Goal: Task Accomplishment & Management: Manage account settings

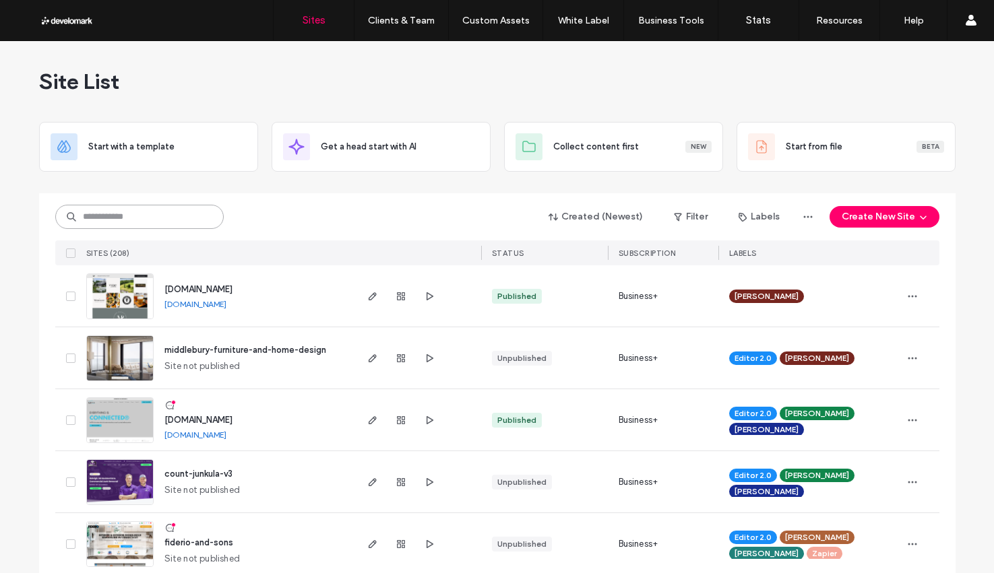
click at [117, 210] on input at bounding box center [139, 217] width 168 height 24
click at [144, 218] on input at bounding box center [139, 217] width 168 height 24
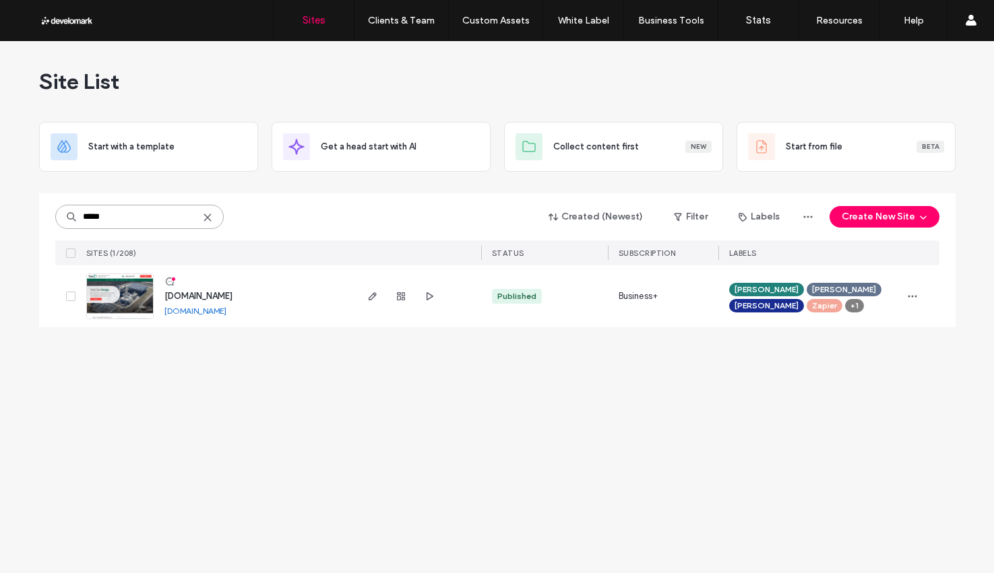
type input "*****"
click at [210, 298] on span "www.civil1.com" at bounding box center [198, 296] width 68 height 10
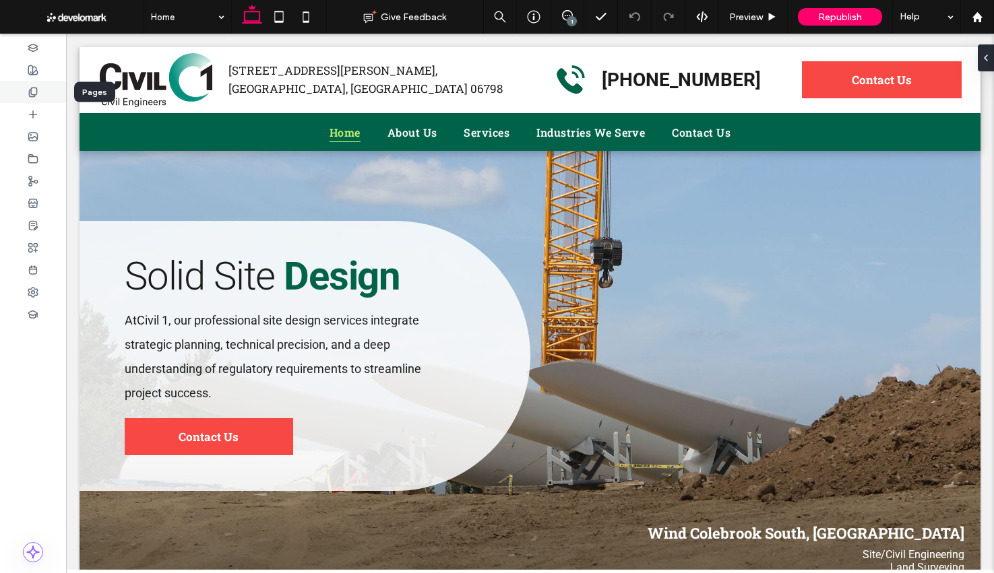
click at [39, 90] on div at bounding box center [33, 92] width 66 height 22
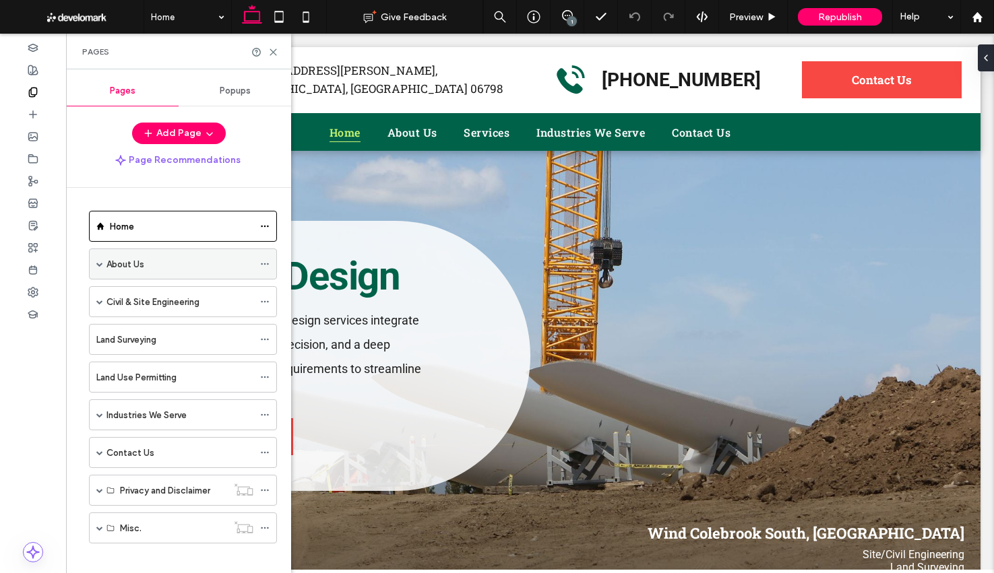
click at [115, 263] on label "About Us" at bounding box center [125, 265] width 38 height 24
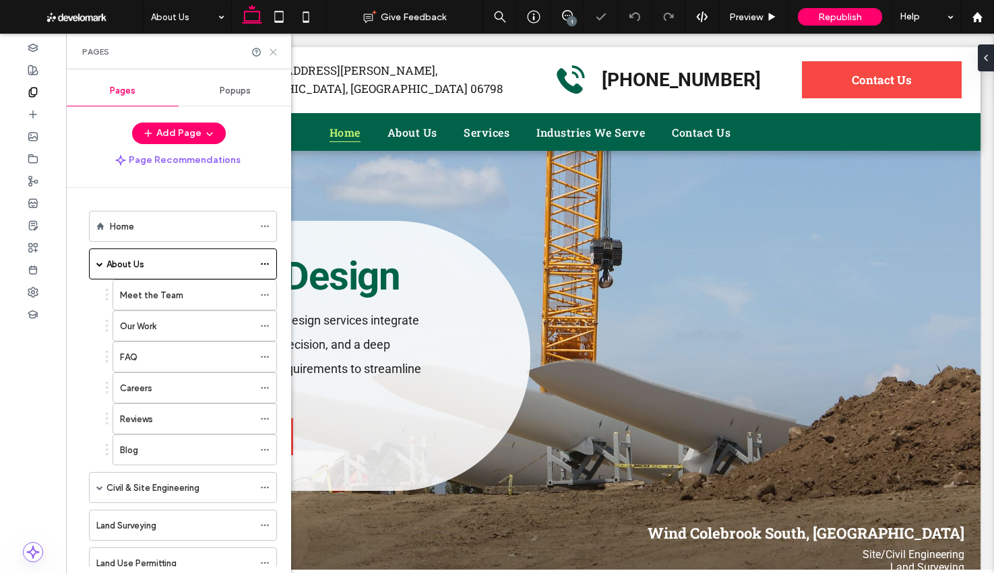
click at [274, 53] on icon at bounding box center [273, 52] width 10 height 10
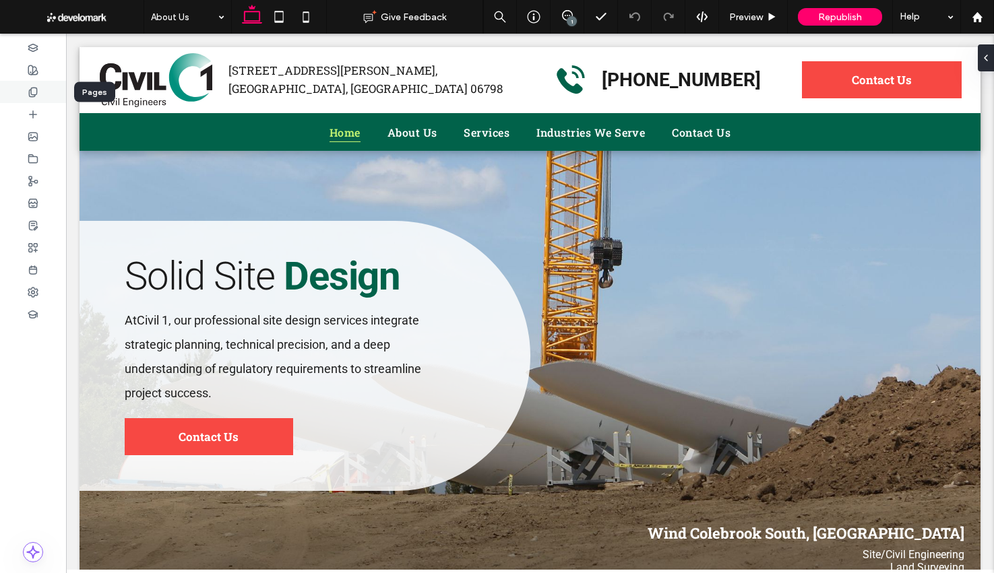
click at [26, 92] on div at bounding box center [33, 92] width 66 height 22
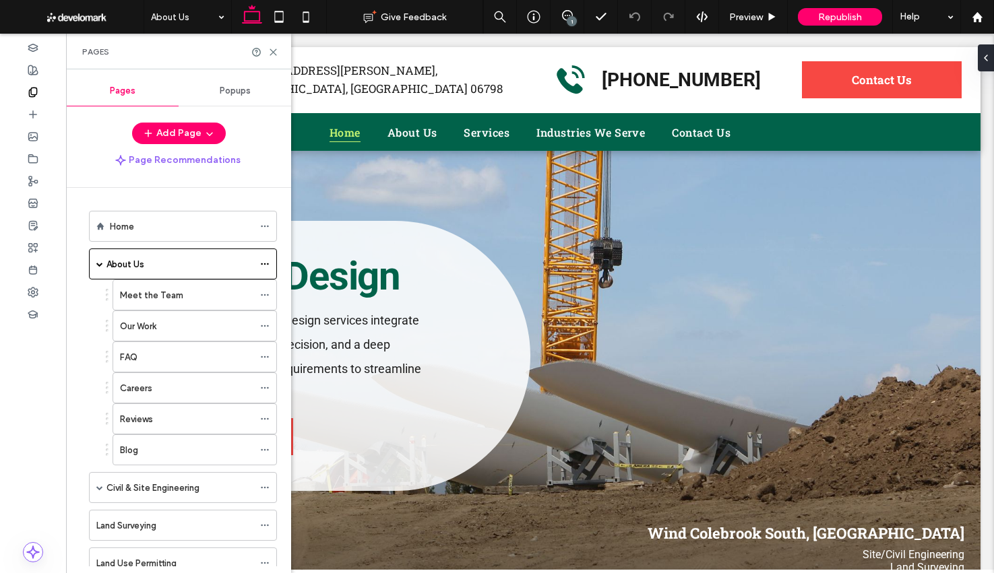
click at [184, 297] on div "Meet the Team" at bounding box center [186, 295] width 133 height 14
click at [268, 53] on icon at bounding box center [273, 52] width 10 height 10
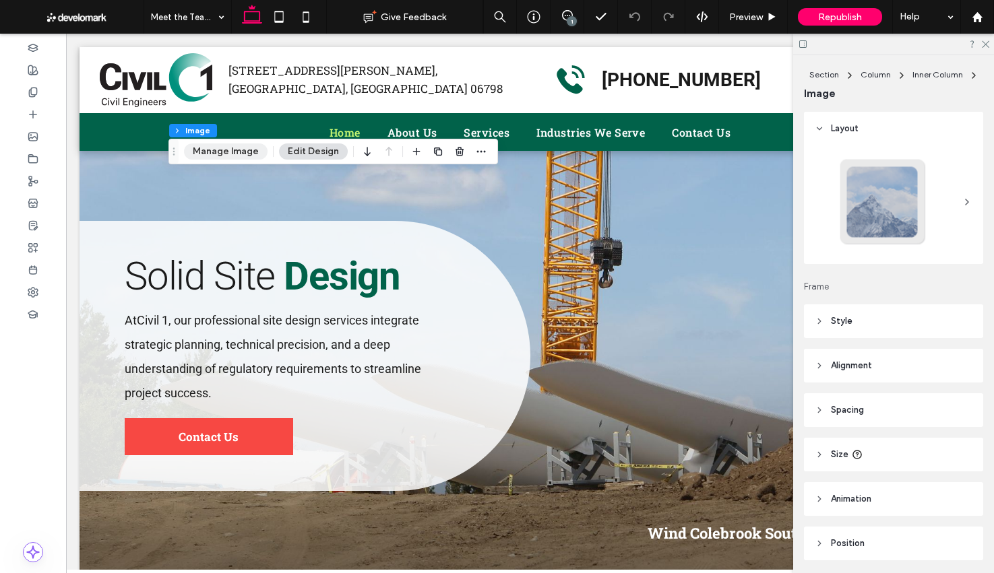
click at [243, 156] on button "Manage Image" at bounding box center [226, 152] width 84 height 16
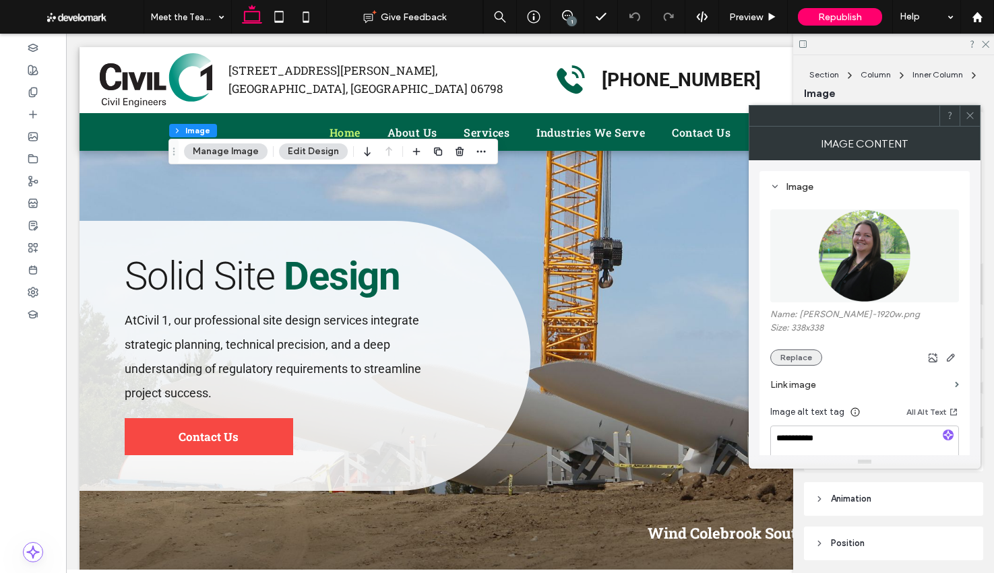
click at [792, 356] on button "Replace" at bounding box center [796, 358] width 52 height 16
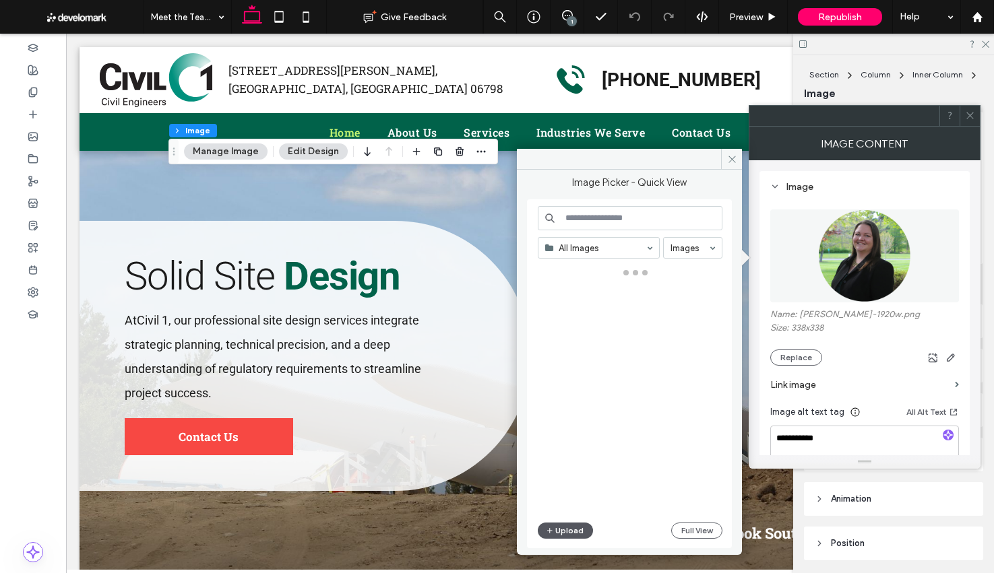
click at [555, 530] on button "Upload" at bounding box center [565, 531] width 55 height 16
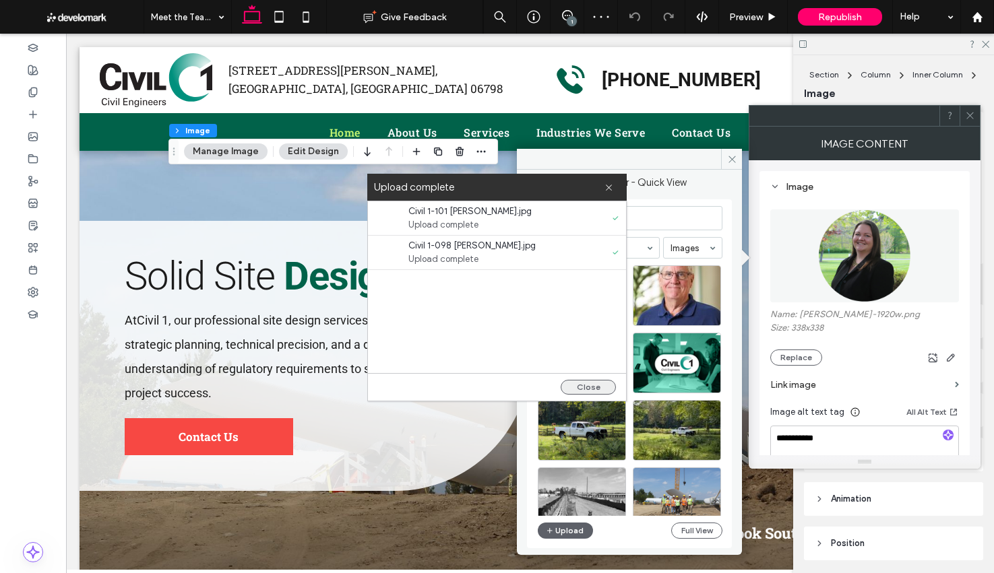
click at [586, 381] on button "Close" at bounding box center [588, 387] width 55 height 15
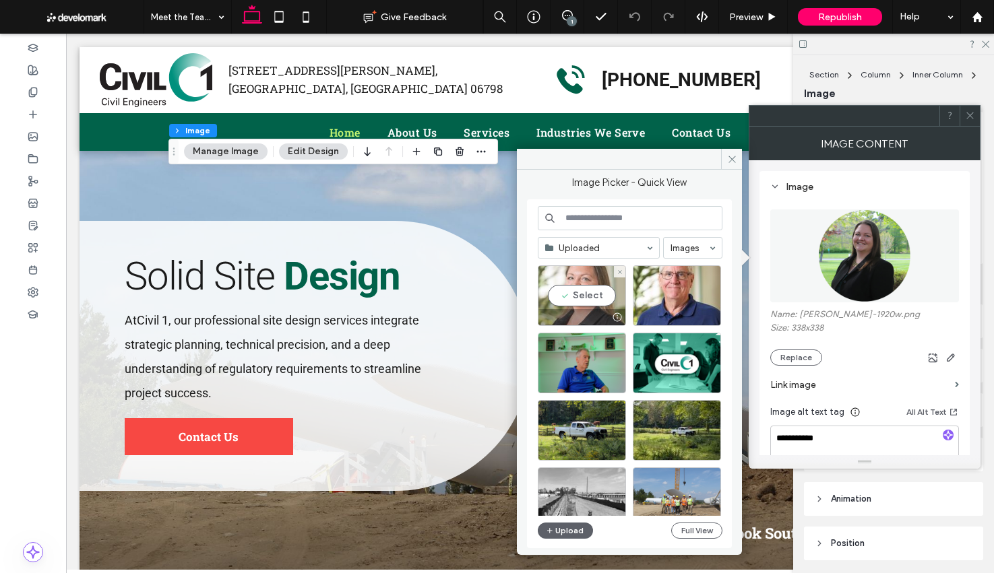
click at [577, 303] on div "Select" at bounding box center [582, 295] width 88 height 61
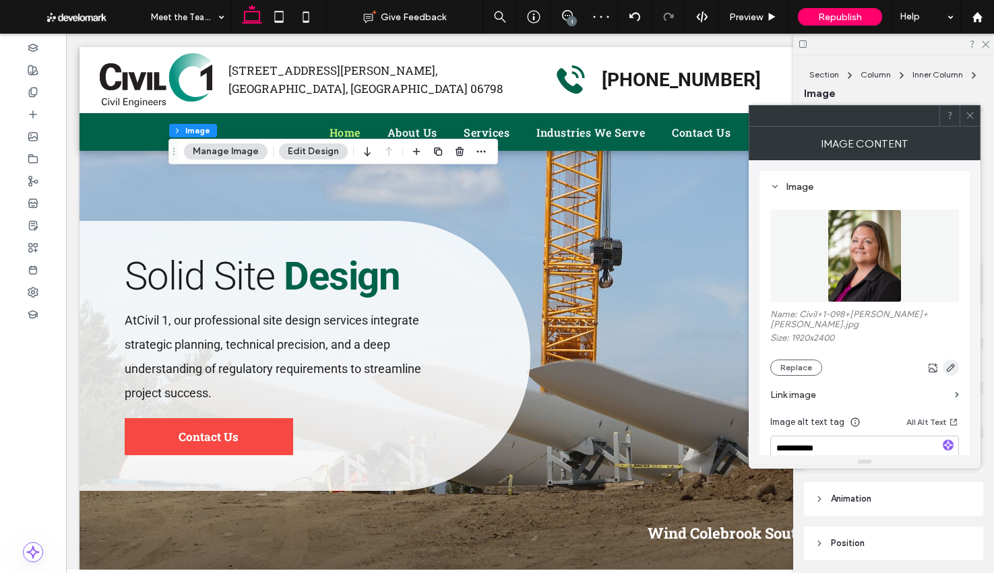
click at [950, 364] on use "button" at bounding box center [951, 368] width 8 height 8
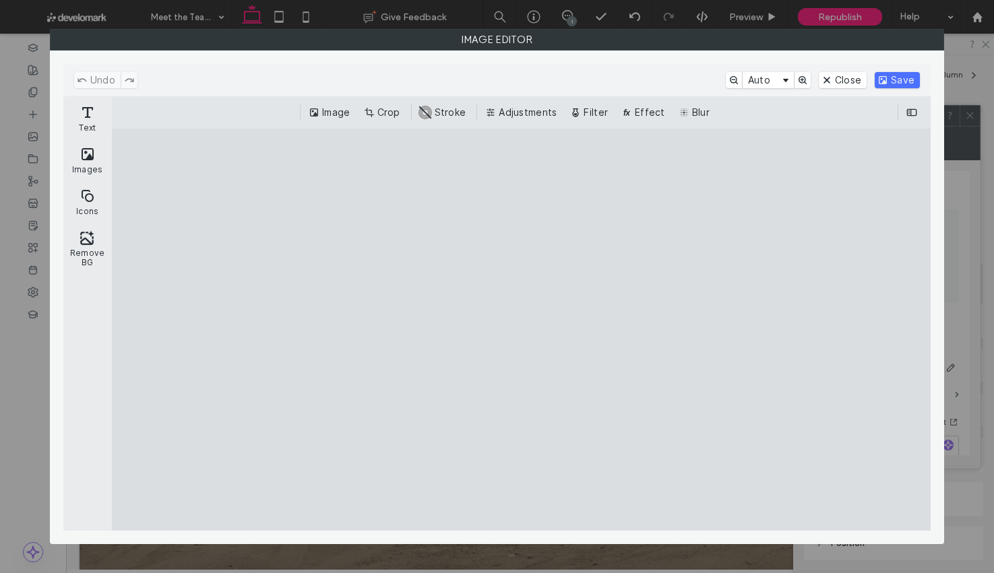
click at [394, 107] on button "Crop" at bounding box center [383, 112] width 44 height 16
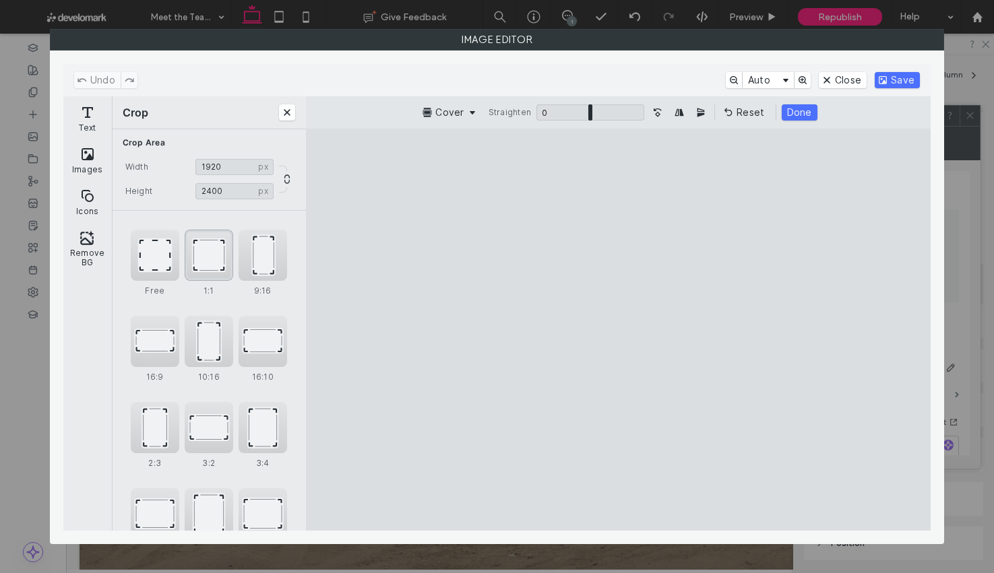
click at [187, 265] on div "1:1" at bounding box center [209, 255] width 49 height 51
type input "****"
click at [619, 329] on cesdk-canvas "Editor canvas" at bounding box center [619, 329] width 0 height 0
click at [788, 109] on button "Done" at bounding box center [796, 112] width 36 height 16
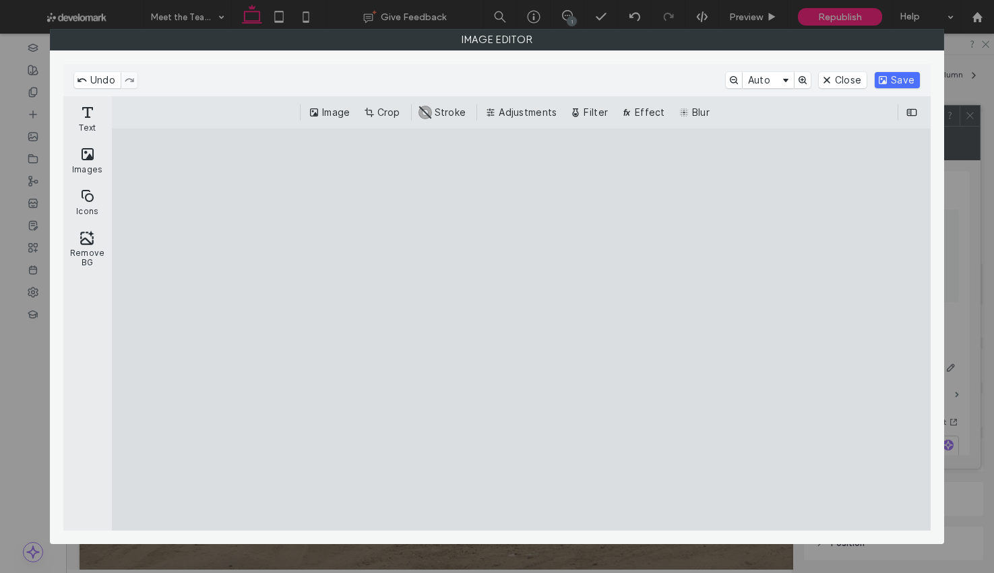
drag, startPoint x: 890, startPoint y: 75, endPoint x: 631, endPoint y: 241, distance: 306.9
click at [890, 75] on button "Save" at bounding box center [897, 80] width 45 height 16
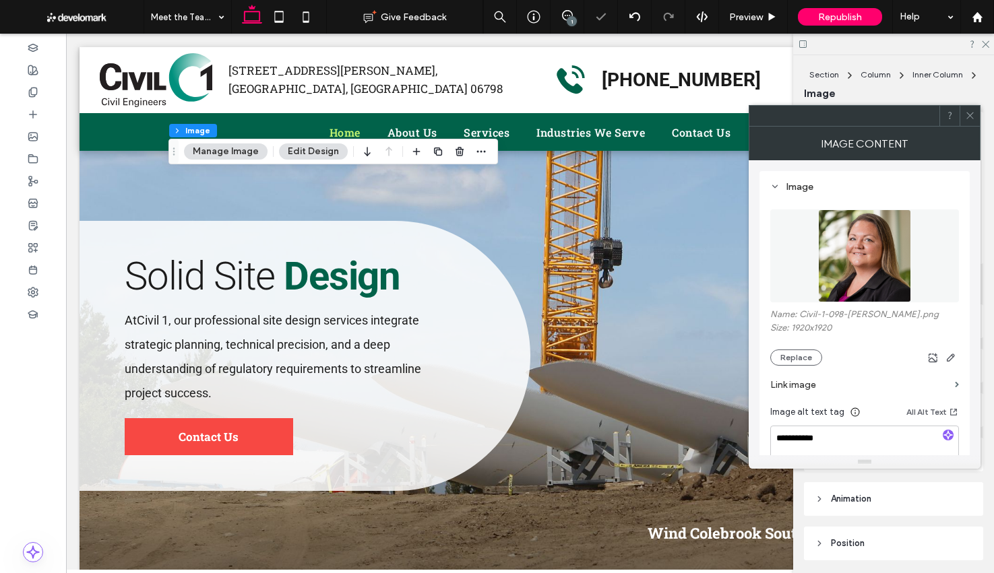
click at [970, 119] on icon at bounding box center [970, 116] width 10 height 10
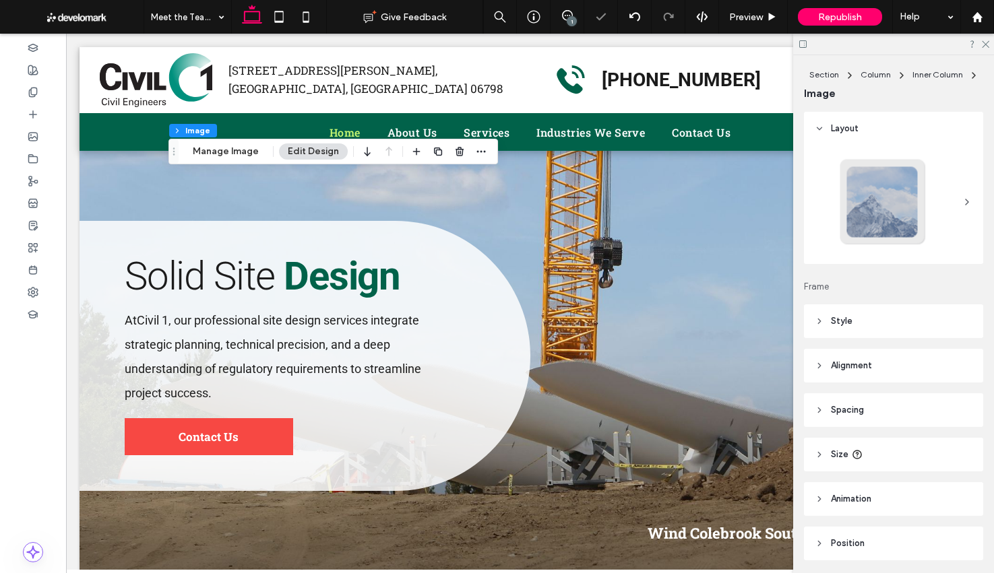
click at [909, 230] on div at bounding box center [882, 202] width 89 height 89
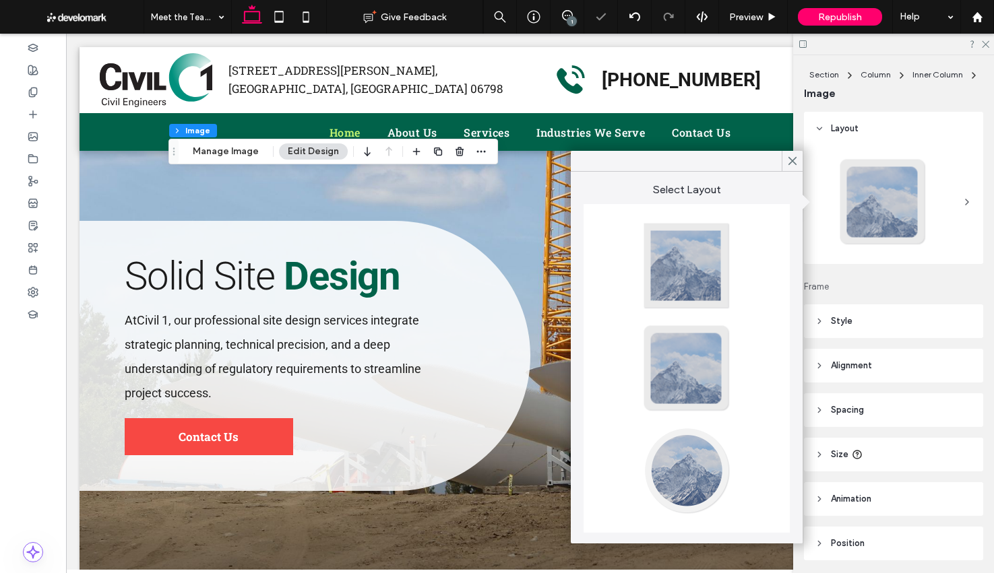
click at [695, 445] on div at bounding box center [686, 471] width 89 height 89
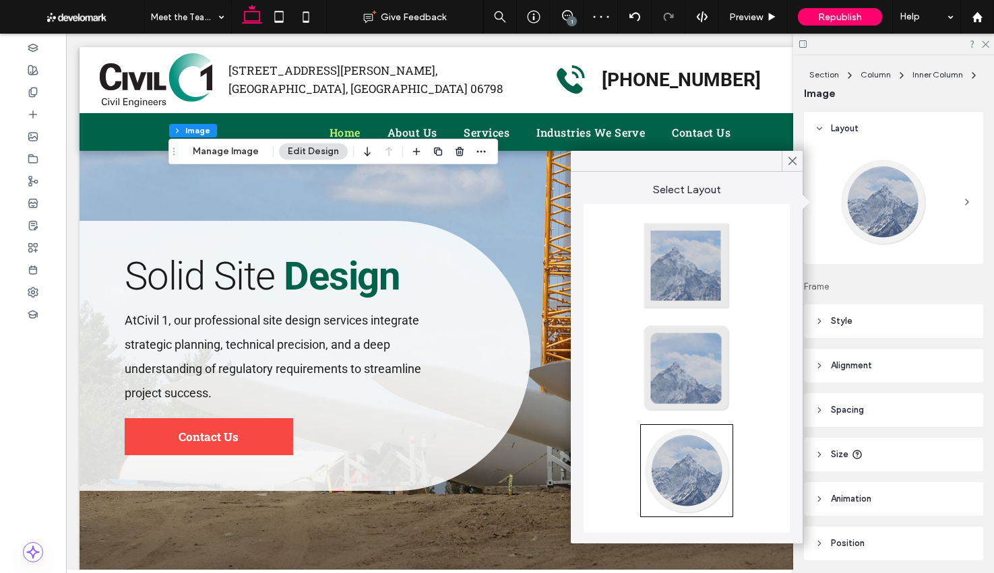
type input "**"
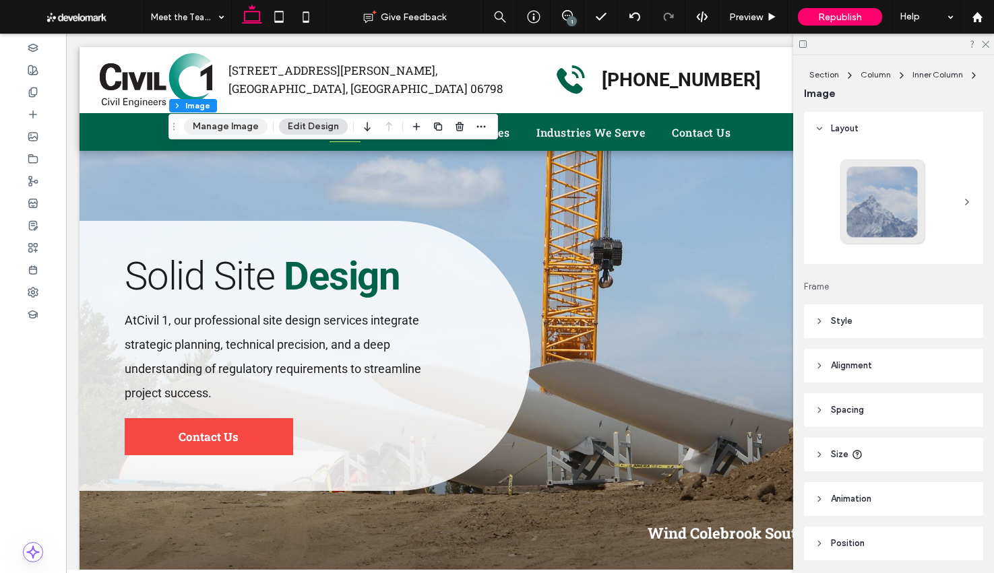
click at [243, 119] on button "Manage Image" at bounding box center [226, 127] width 84 height 16
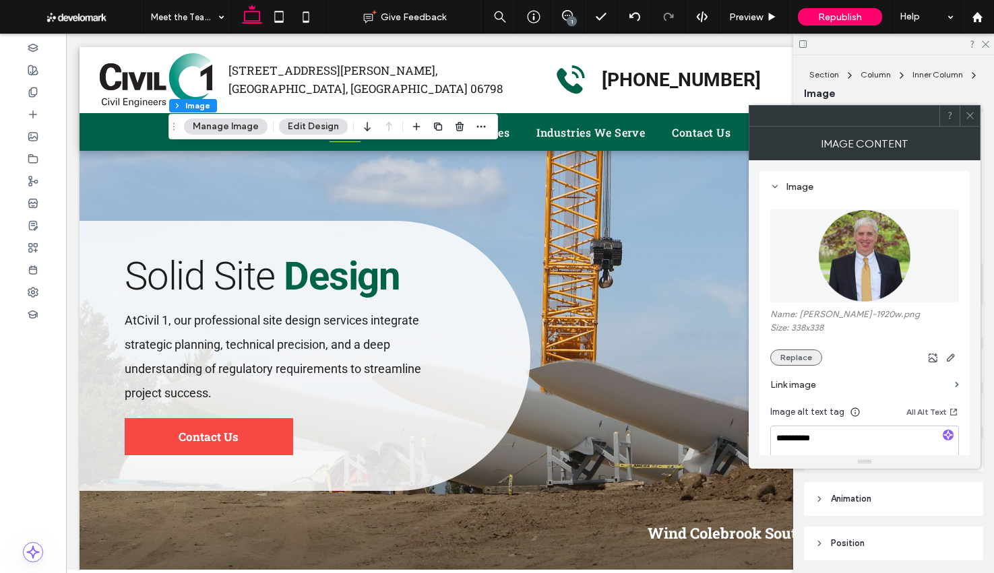
click at [800, 360] on button "Replace" at bounding box center [796, 358] width 52 height 16
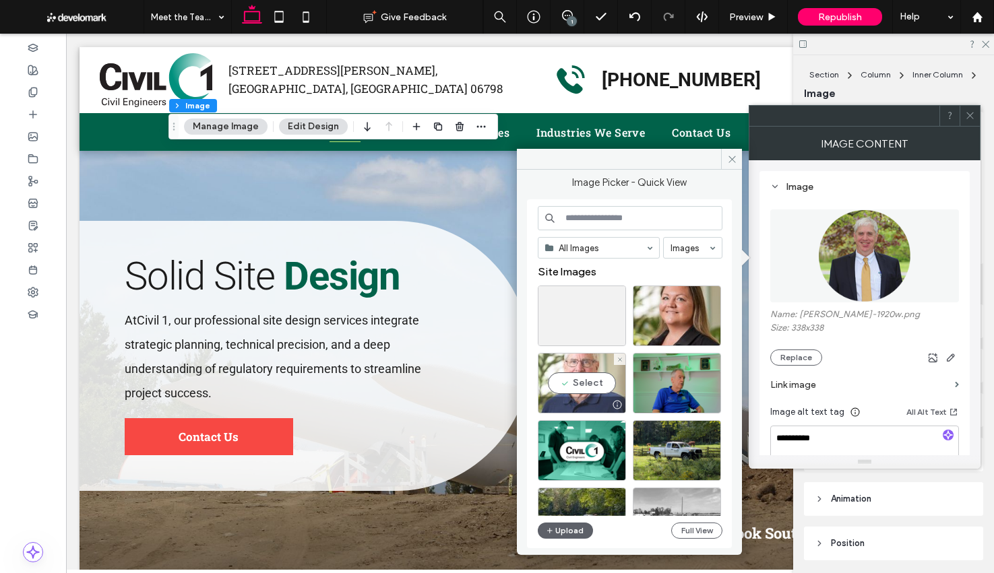
click at [565, 381] on div "Select" at bounding box center [582, 383] width 88 height 61
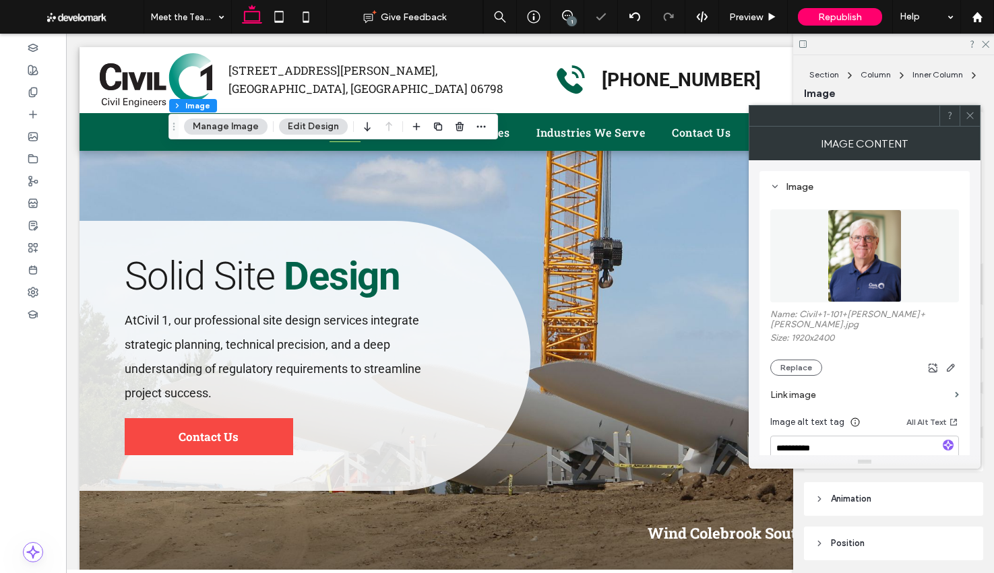
click at [972, 120] on icon at bounding box center [970, 116] width 10 height 10
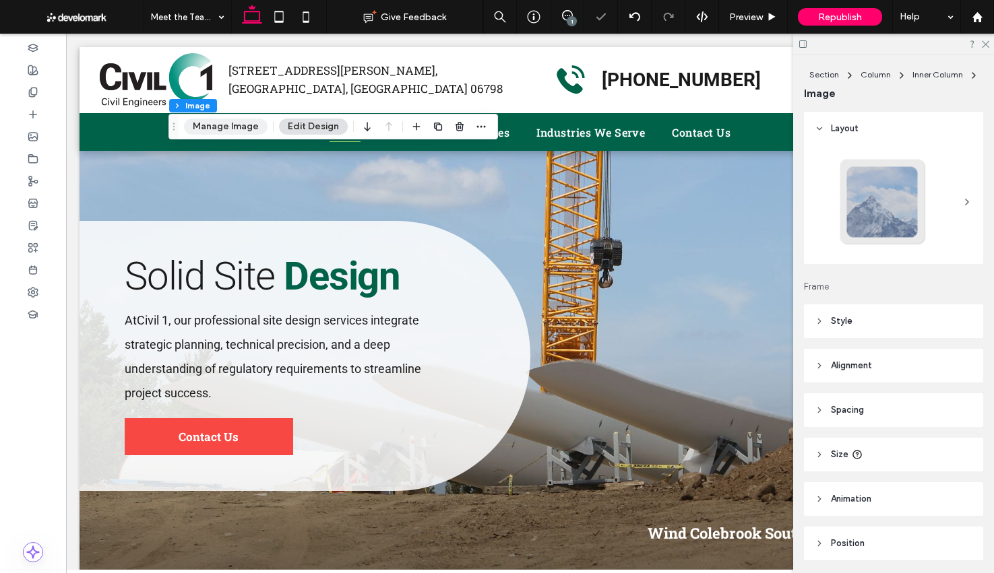
click at [212, 122] on button "Manage Image" at bounding box center [226, 127] width 84 height 16
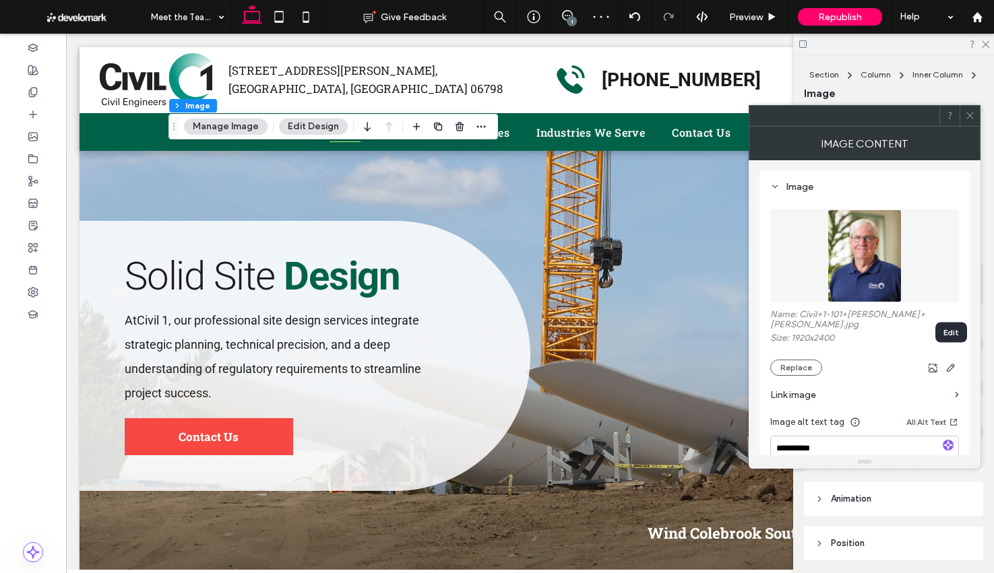
drag, startPoint x: 951, startPoint y: 358, endPoint x: 846, endPoint y: 352, distance: 106.0
click at [951, 363] on icon "button" at bounding box center [950, 368] width 11 height 11
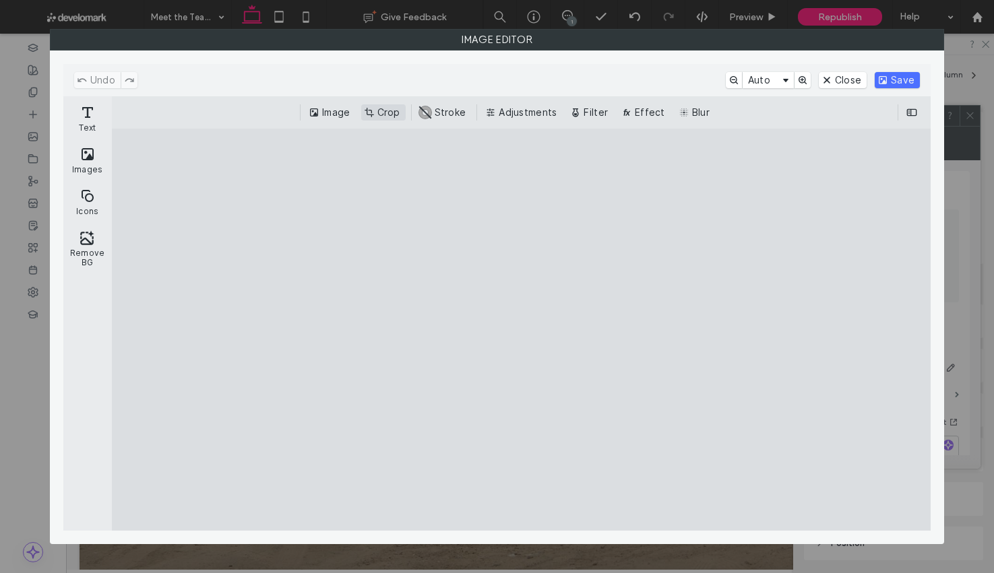
click at [388, 111] on button "Crop" at bounding box center [383, 112] width 44 height 16
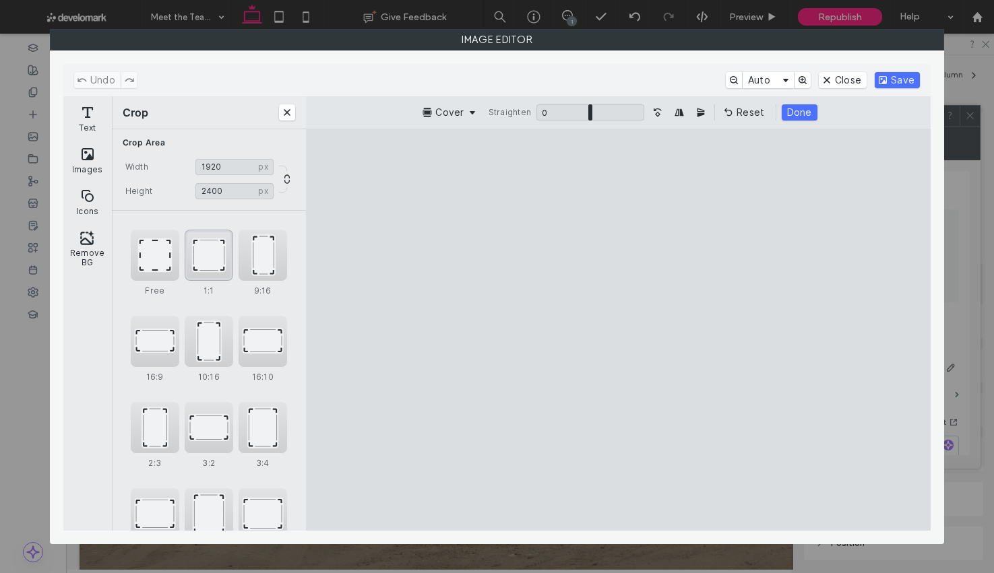
click at [194, 265] on div "1:1" at bounding box center [209, 255] width 49 height 51
type input "****"
drag, startPoint x: 659, startPoint y: 240, endPoint x: 660, endPoint y: 250, distance: 10.1
click at [619, 329] on cesdk-canvas "Editor canvas" at bounding box center [619, 329] width 0 height 0
click at [807, 108] on button "Done" at bounding box center [796, 112] width 36 height 16
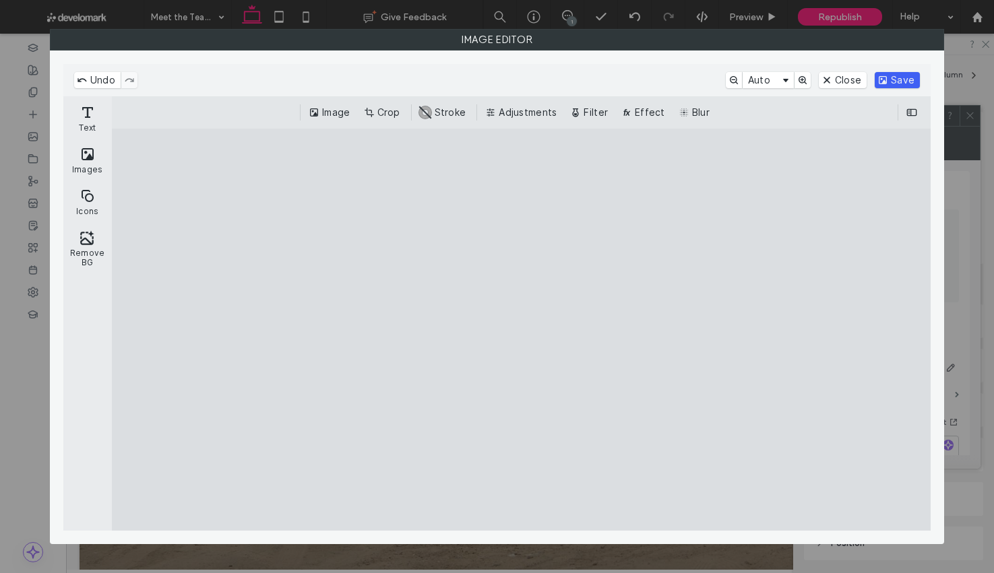
click at [906, 82] on button "Save" at bounding box center [897, 80] width 45 height 16
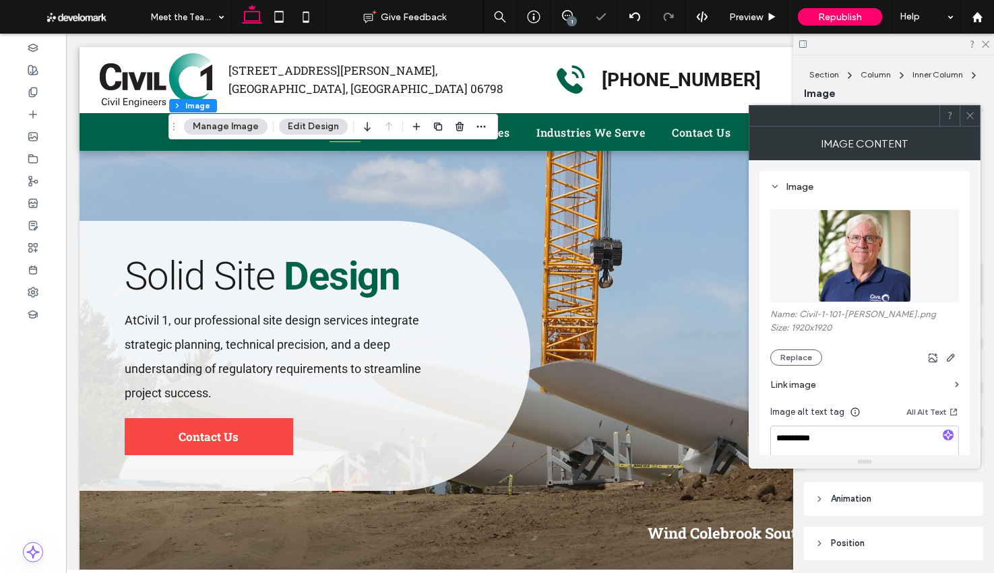
click at [967, 122] on span at bounding box center [970, 116] width 10 height 20
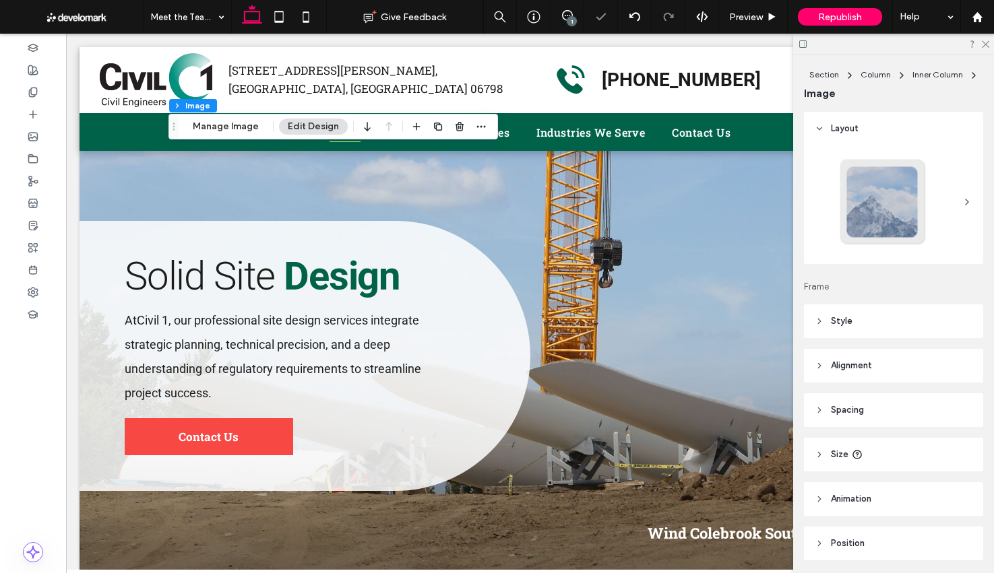
click at [898, 210] on div at bounding box center [882, 202] width 89 height 89
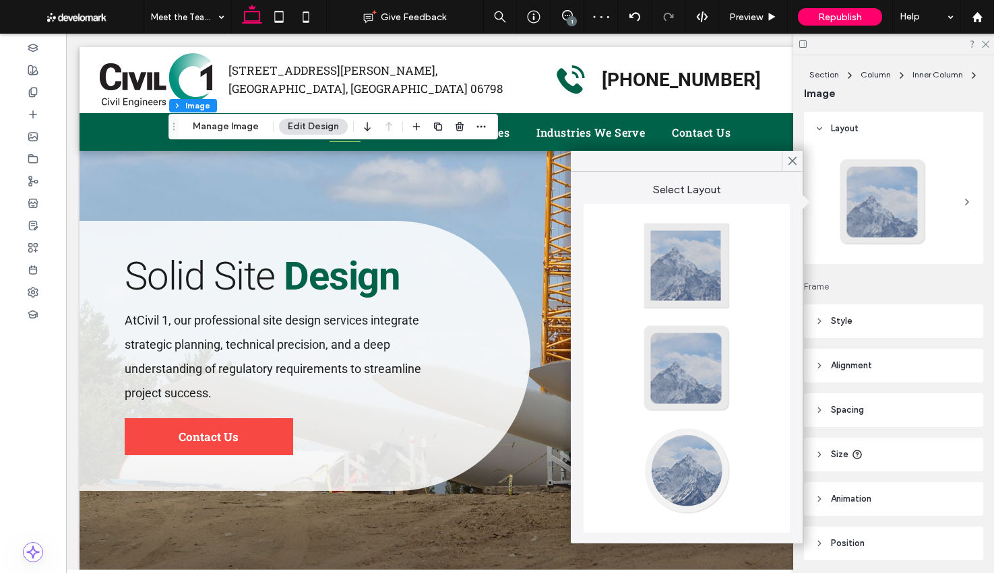
click at [689, 445] on div at bounding box center [686, 471] width 89 height 89
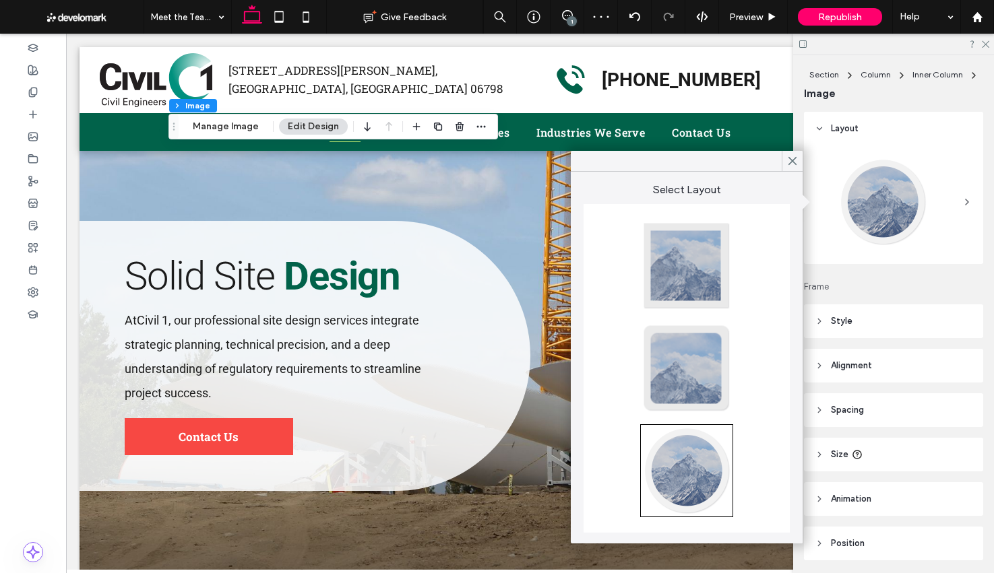
type input "**"
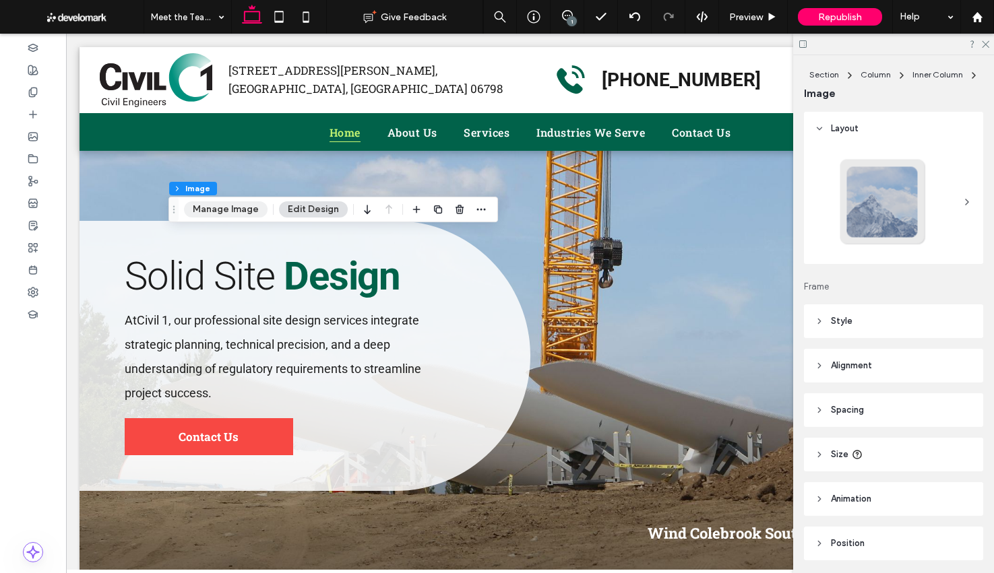
click at [217, 206] on button "Manage Image" at bounding box center [226, 209] width 84 height 16
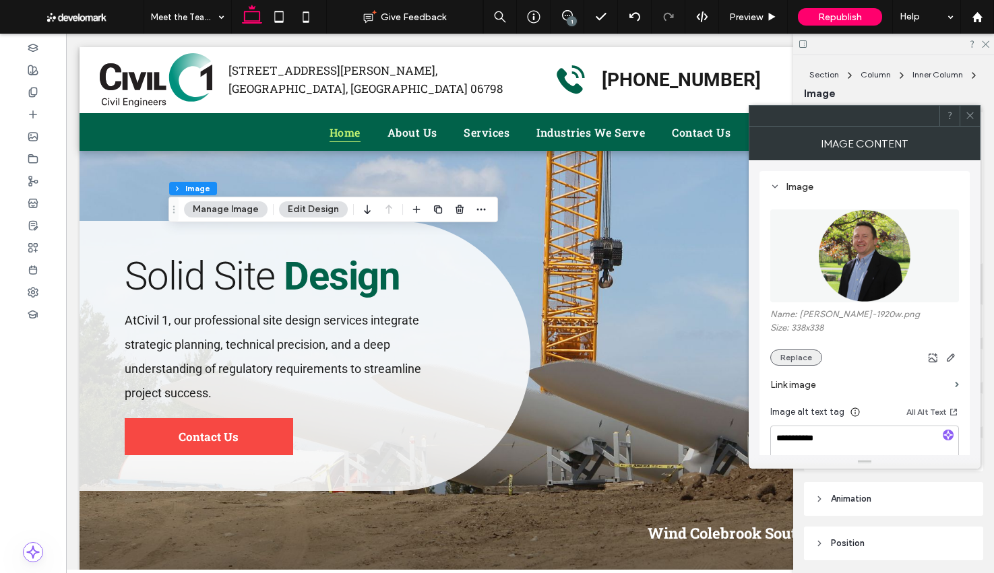
click at [796, 361] on button "Replace" at bounding box center [796, 358] width 52 height 16
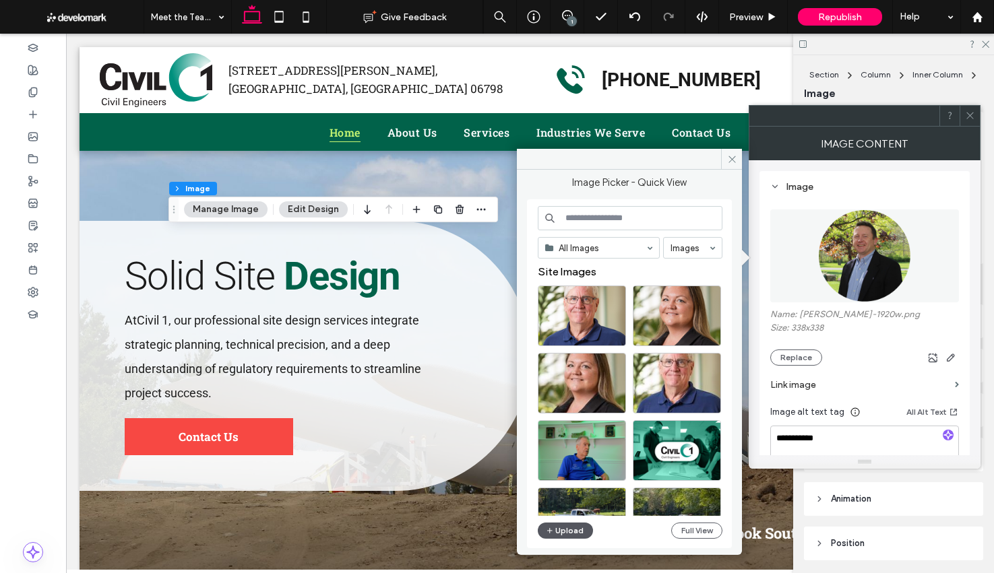
click at [563, 532] on button "Upload" at bounding box center [565, 531] width 55 height 16
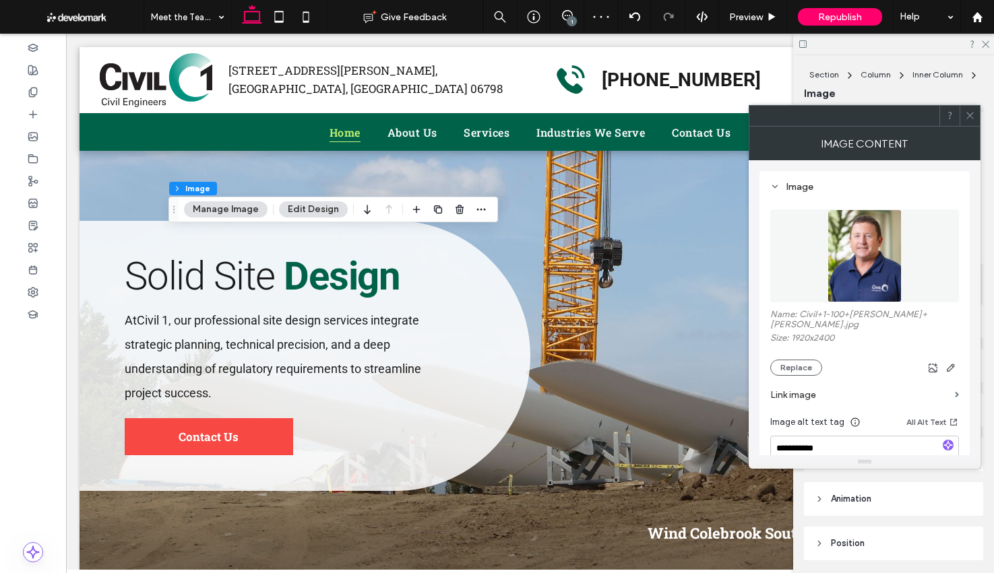
click at [967, 117] on icon at bounding box center [970, 116] width 10 height 10
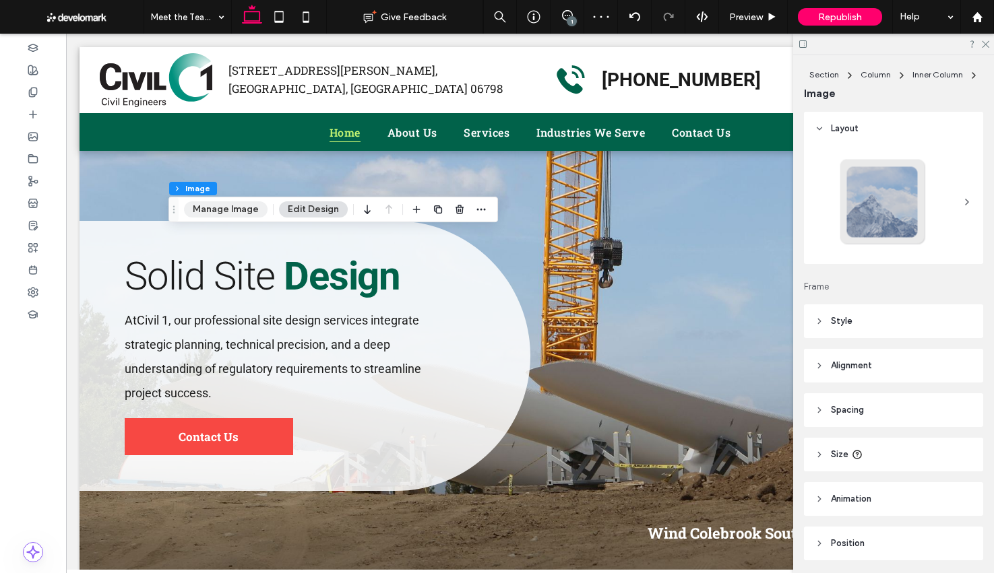
click at [230, 203] on button "Manage Image" at bounding box center [226, 209] width 84 height 16
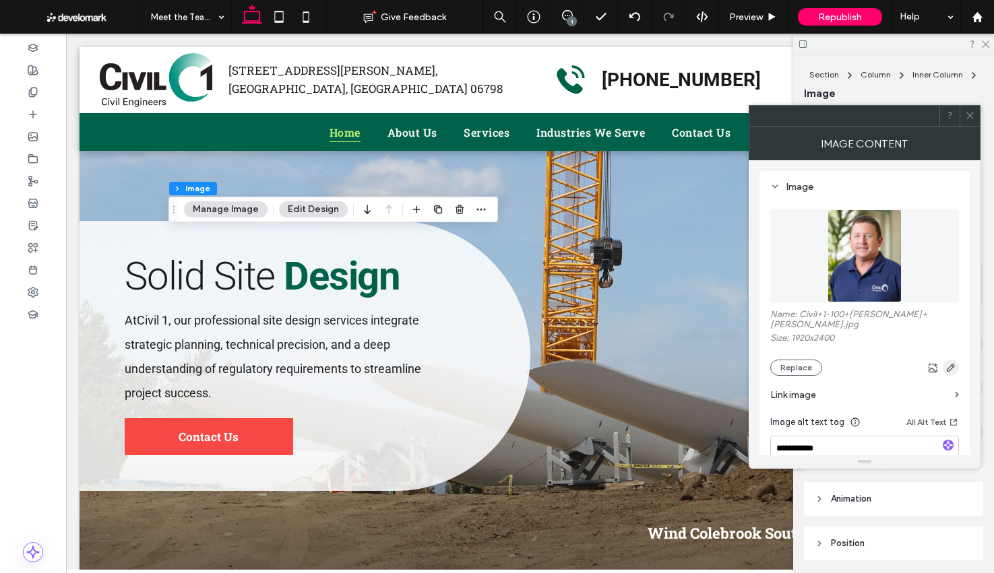
click at [954, 363] on icon "button" at bounding box center [950, 368] width 11 height 11
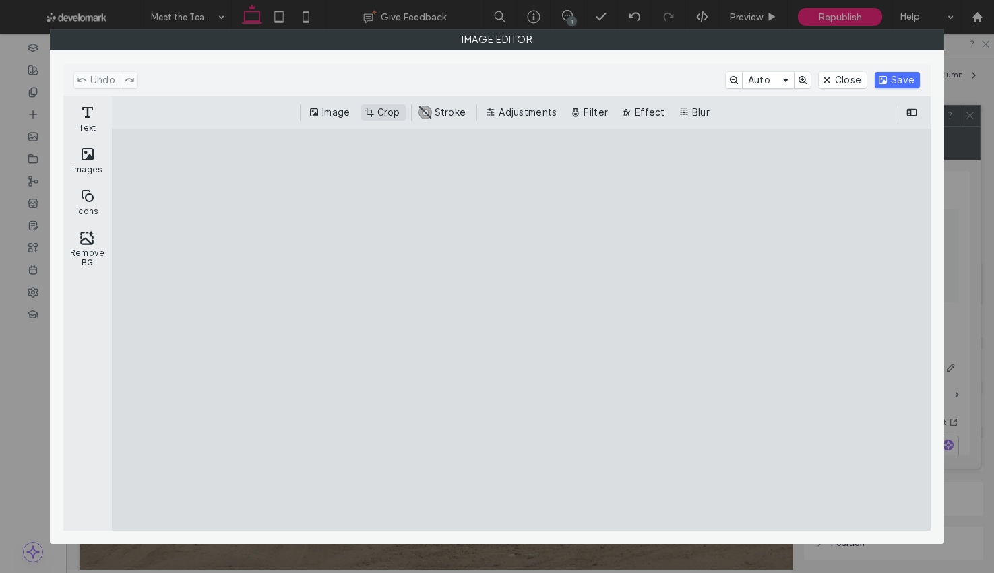
click at [386, 110] on button "Crop" at bounding box center [383, 112] width 44 height 16
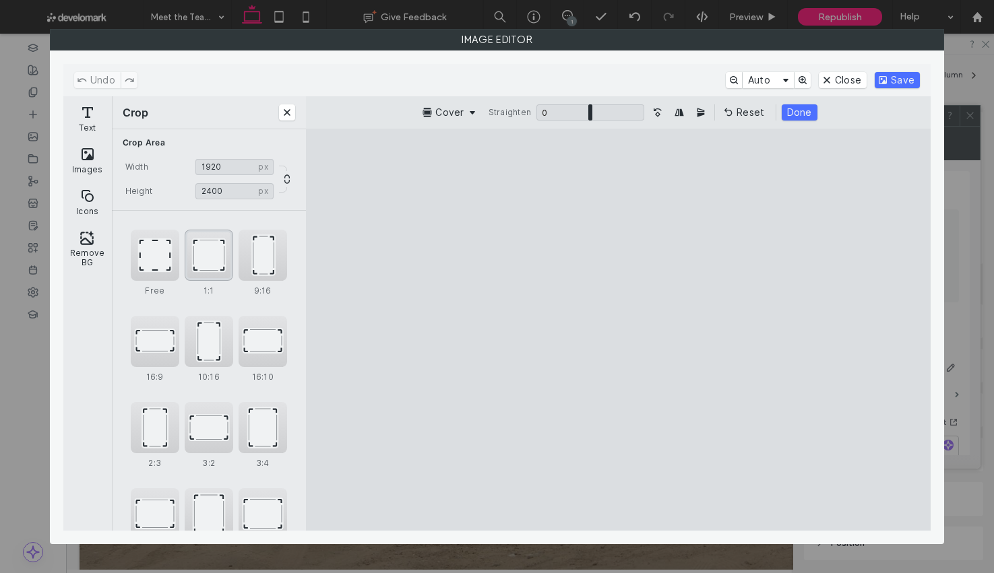
click at [211, 250] on div "1:1" at bounding box center [209, 255] width 49 height 51
type input "****"
drag, startPoint x: 697, startPoint y: 225, endPoint x: 701, endPoint y: 255, distance: 30.6
click at [619, 329] on cesdk-canvas "Editor canvas" at bounding box center [619, 329] width 0 height 0
click at [805, 109] on button "Done" at bounding box center [796, 112] width 36 height 16
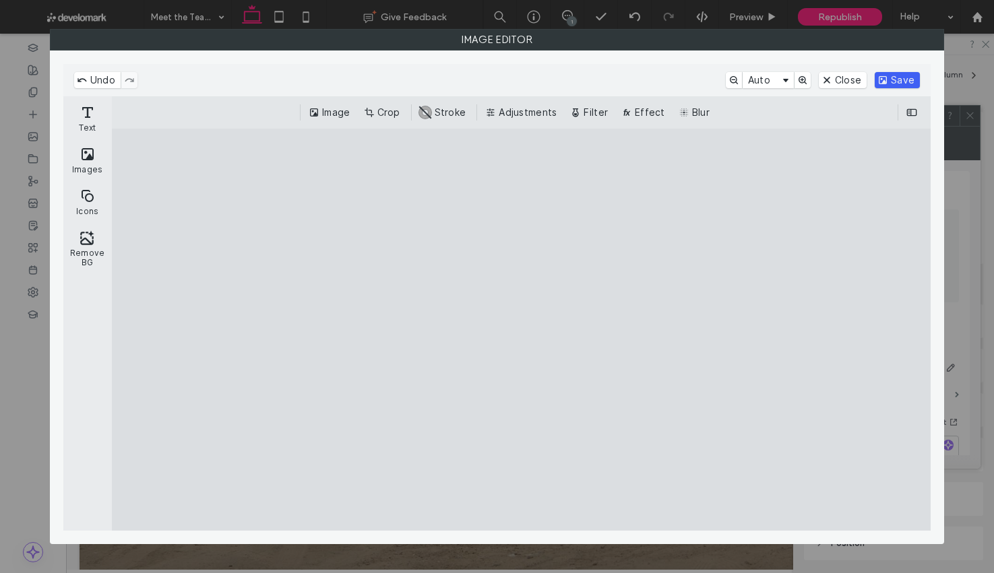
click at [886, 76] on button "Save" at bounding box center [897, 80] width 45 height 16
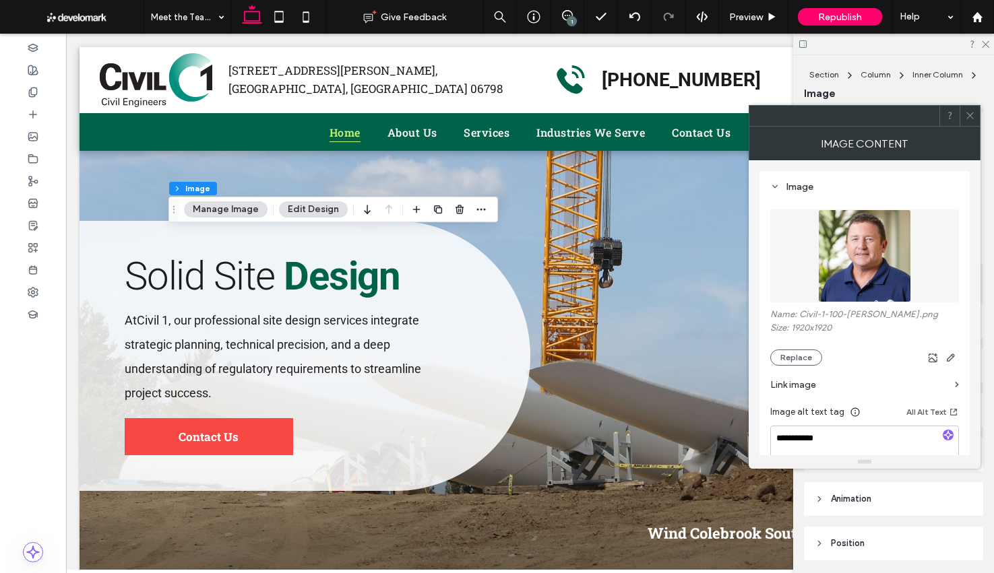
drag, startPoint x: 965, startPoint y: 115, endPoint x: 945, endPoint y: 160, distance: 49.5
click at [965, 115] on icon at bounding box center [970, 116] width 10 height 10
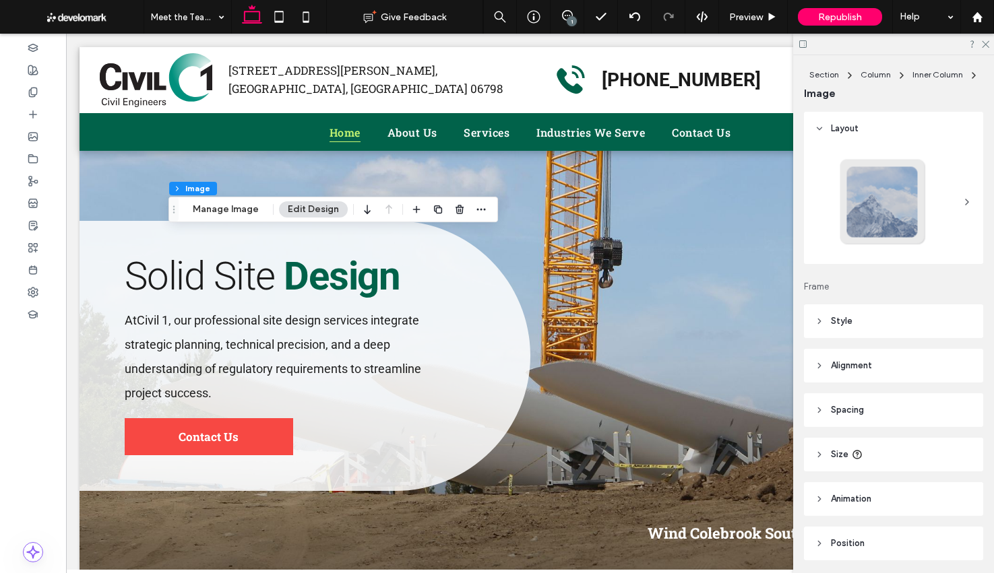
click at [926, 202] on div at bounding box center [882, 202] width 89 height 89
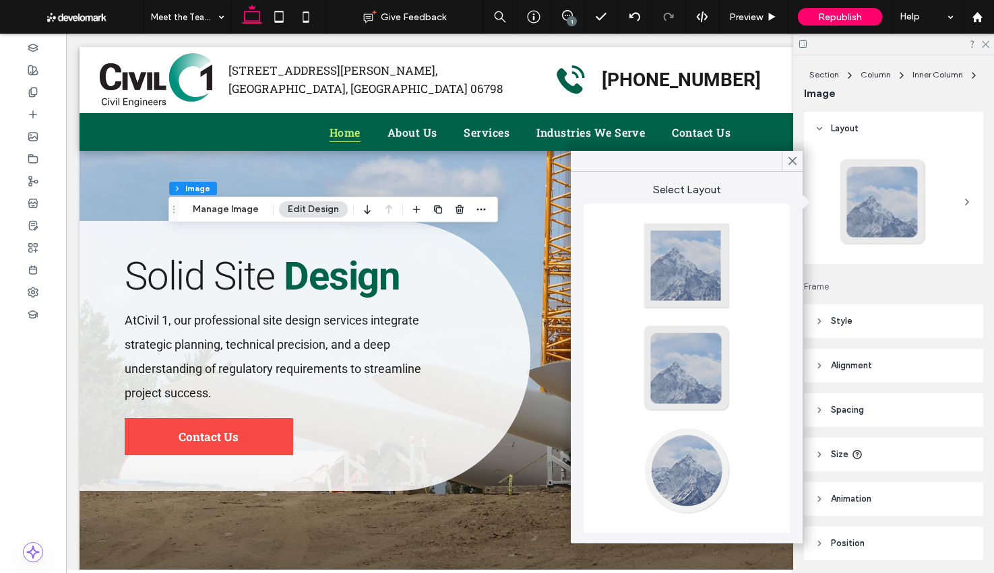
click at [681, 479] on div at bounding box center [686, 471] width 89 height 89
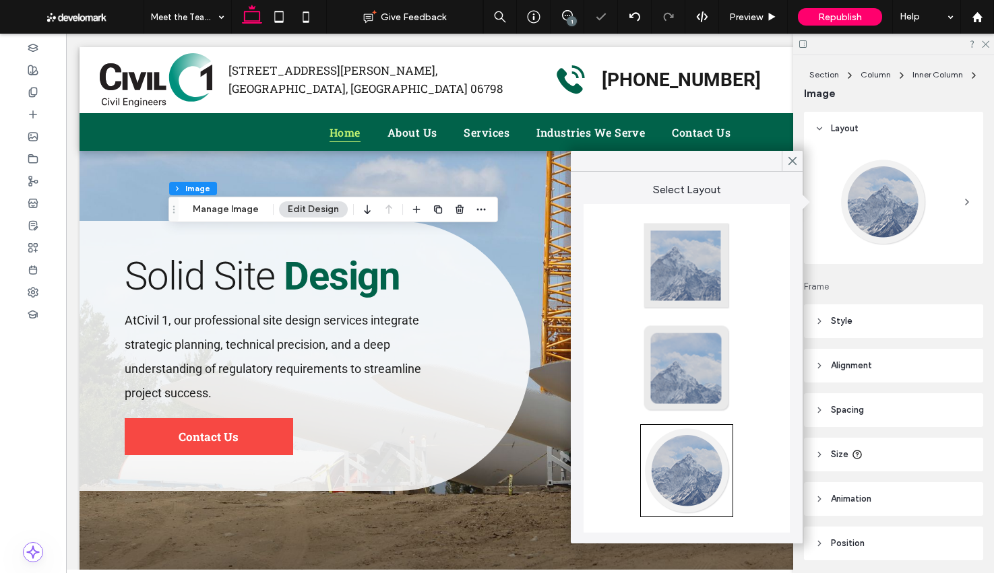
type input "**"
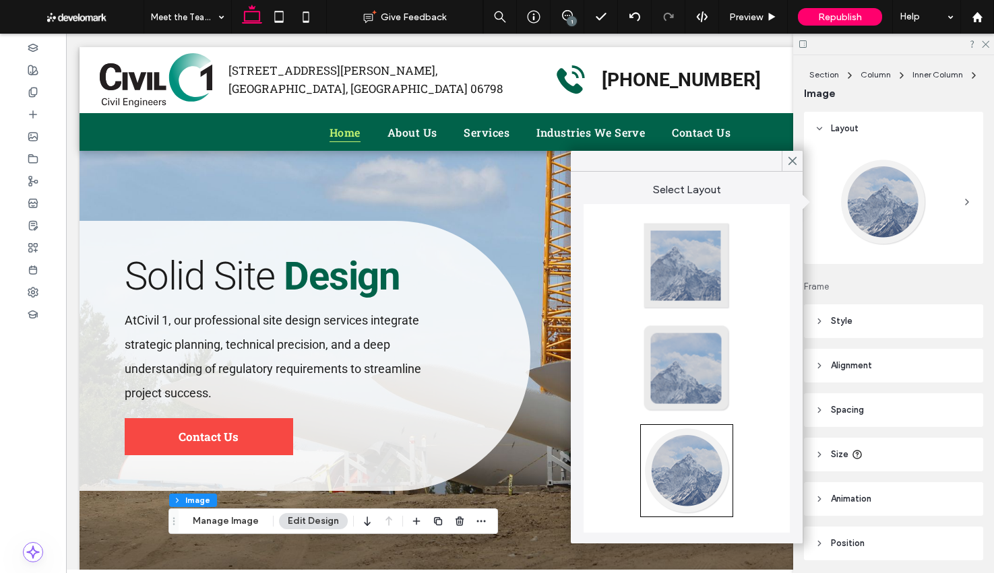
click at [797, 158] on icon at bounding box center [792, 161] width 12 height 12
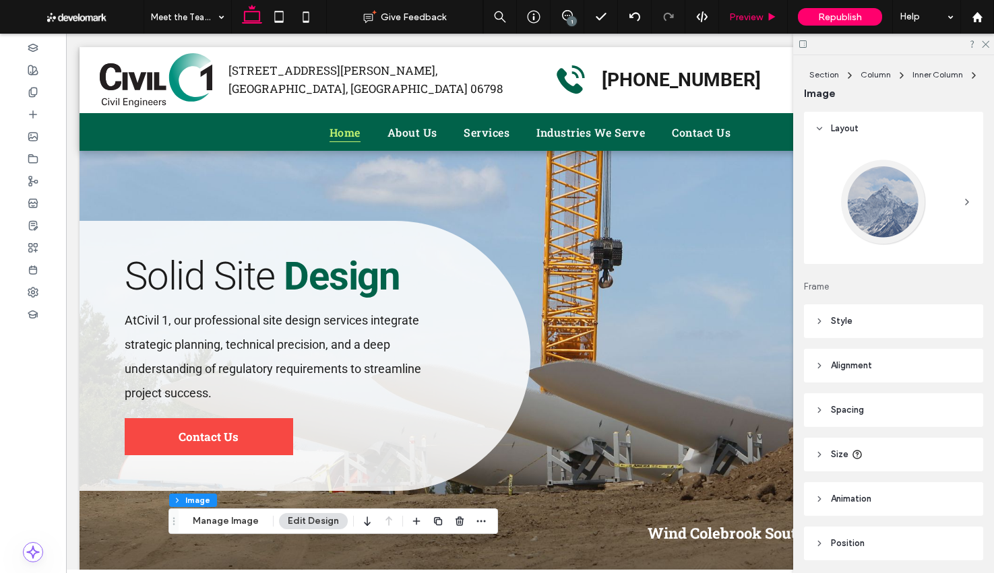
drag, startPoint x: 988, startPoint y: 43, endPoint x: 782, endPoint y: 28, distance: 206.0
click at [988, 43] on icon at bounding box center [984, 43] width 9 height 9
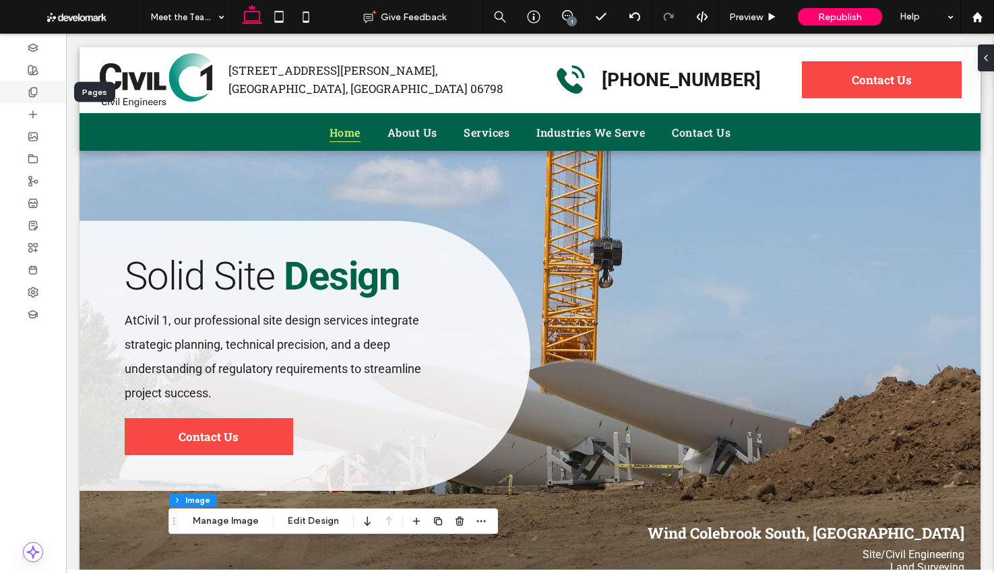
click at [27, 95] on div at bounding box center [33, 92] width 66 height 22
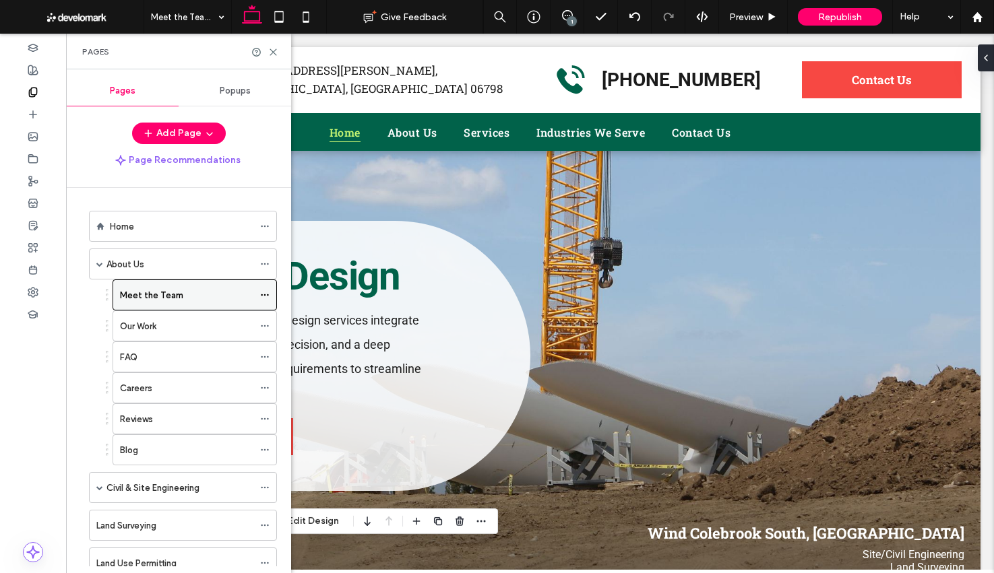
click at [267, 295] on icon at bounding box center [264, 294] width 9 height 9
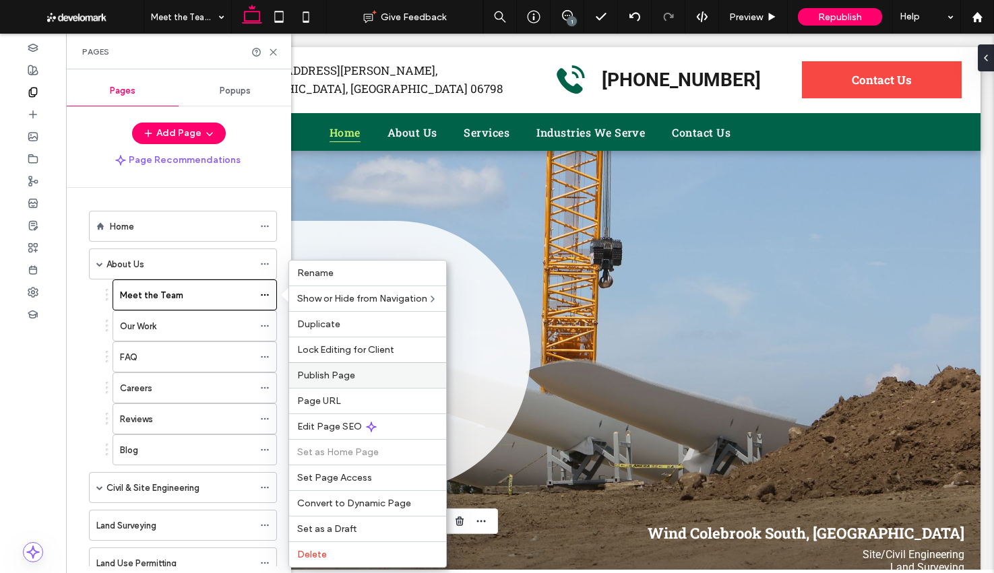
click at [346, 385] on div "Publish Page" at bounding box center [367, 376] width 157 height 26
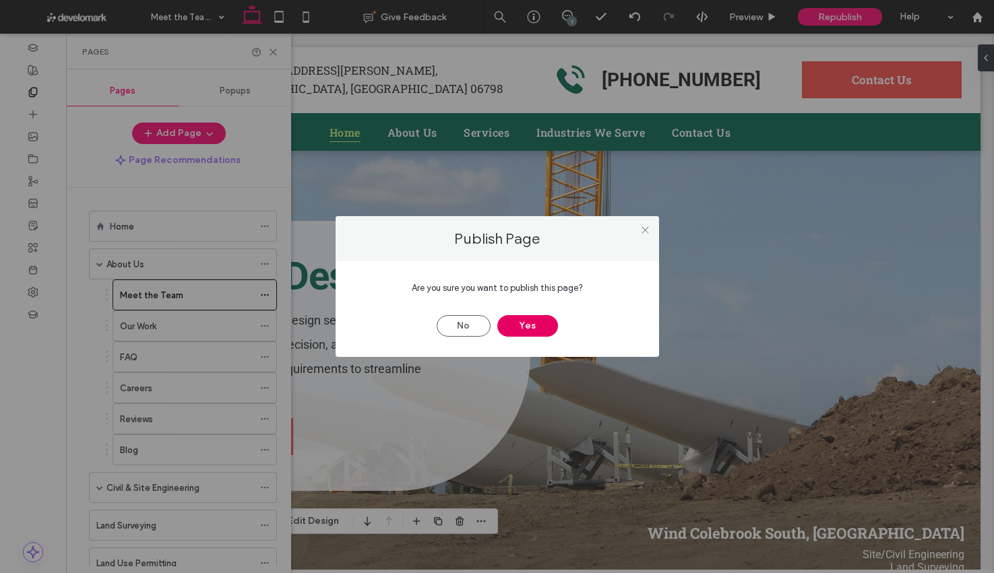
click at [530, 331] on button "Yes" at bounding box center [527, 326] width 61 height 22
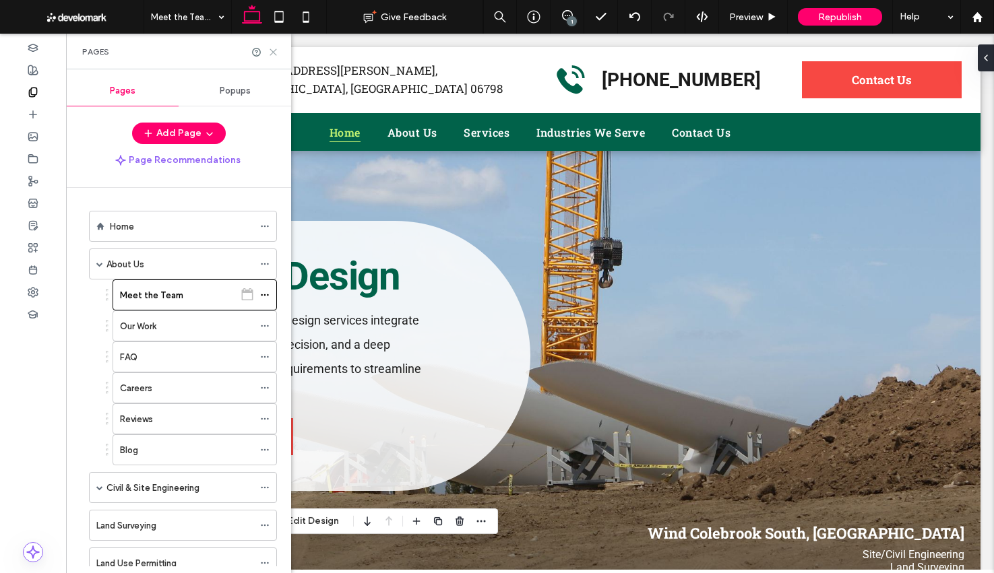
click at [275, 52] on icon at bounding box center [273, 52] width 10 height 10
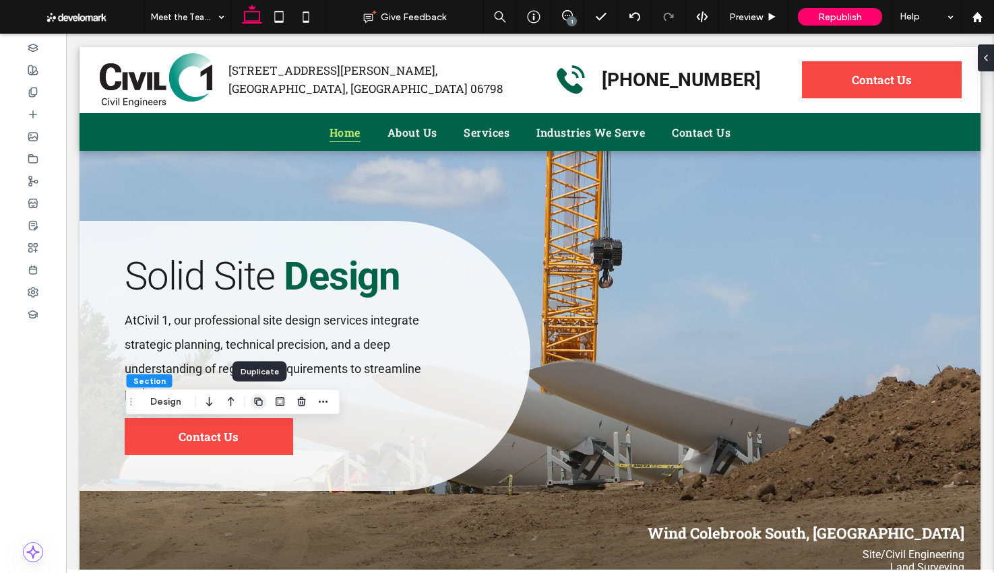
click at [258, 405] on use "button" at bounding box center [258, 402] width 8 height 8
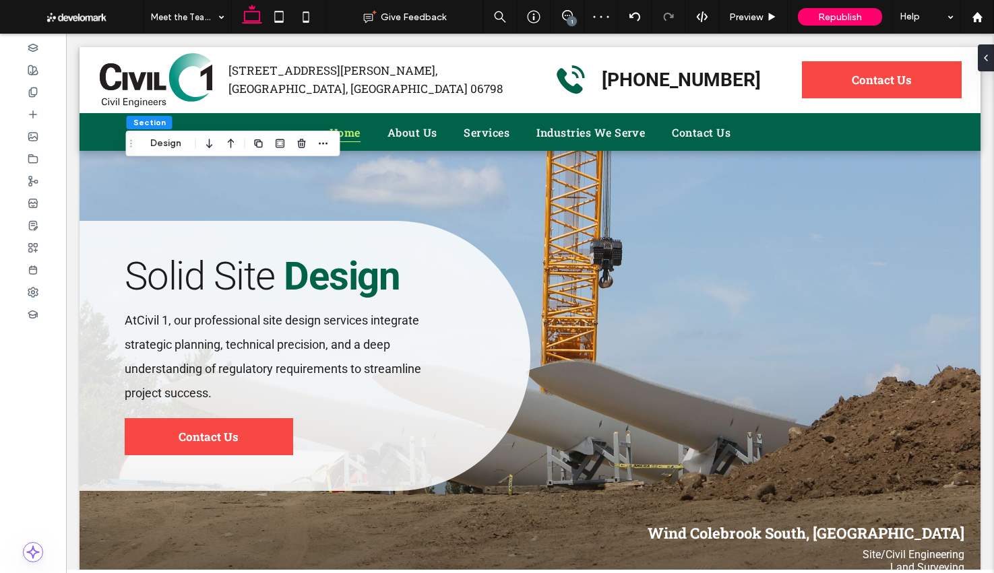
click at [211, 148] on icon "button" at bounding box center [209, 143] width 16 height 24
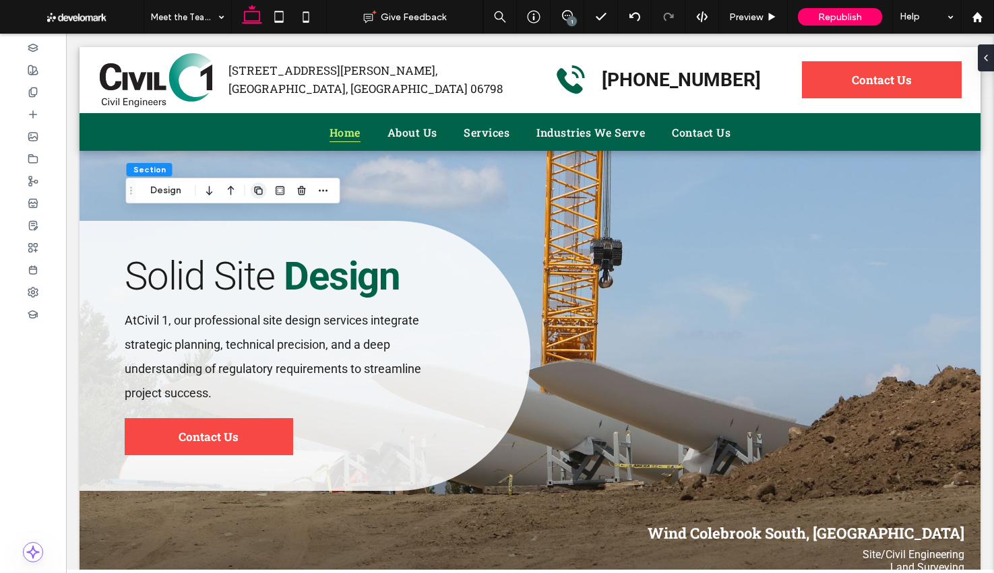
click at [257, 189] on icon "button" at bounding box center [258, 190] width 11 height 11
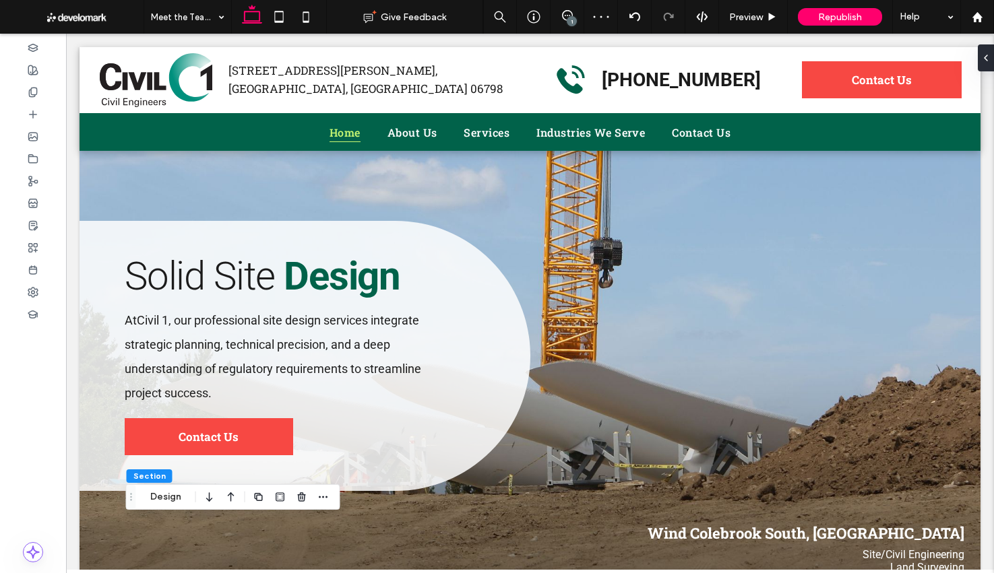
click at [208, 500] on use "button" at bounding box center [209, 497] width 6 height 9
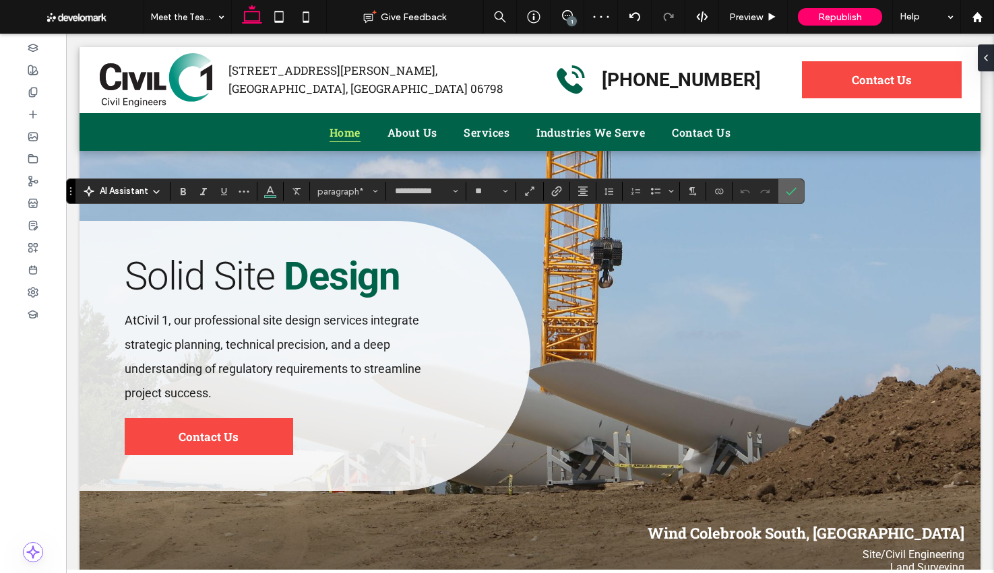
click at [782, 191] on label "Confirm" at bounding box center [791, 191] width 20 height 24
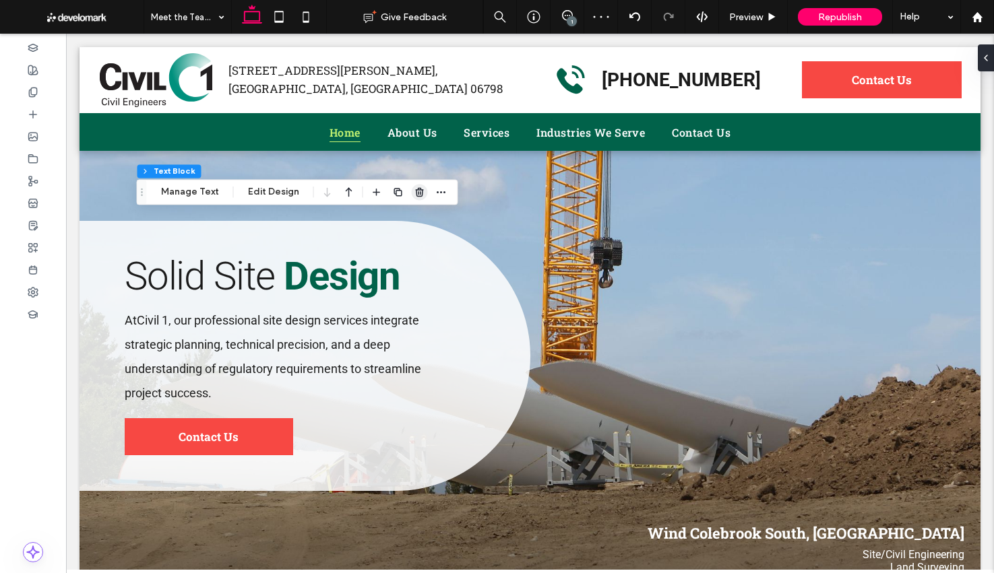
click at [414, 191] on icon "button" at bounding box center [419, 192] width 11 height 11
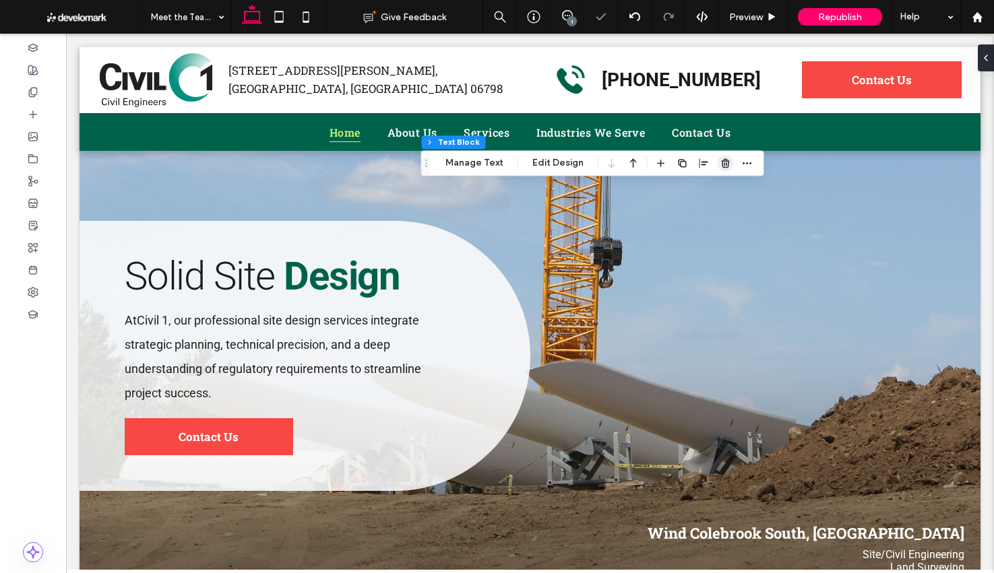
click at [720, 164] on icon "button" at bounding box center [725, 163] width 11 height 11
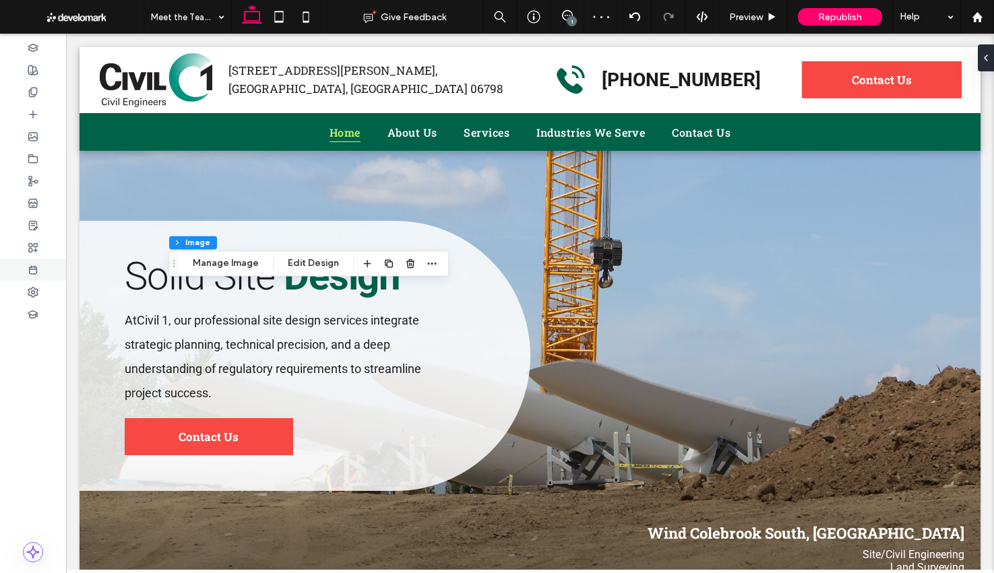
type input "**"
click at [226, 270] on button "Manage Image" at bounding box center [226, 263] width 84 height 16
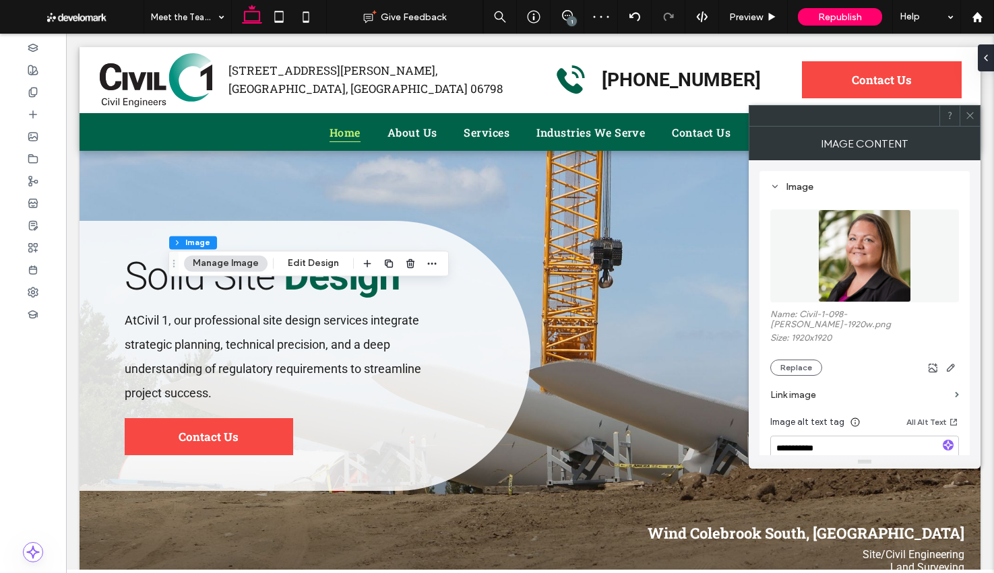
click at [800, 350] on div "Name: Civil-1-098-[PERSON_NAME]-1920w.png Size: 1920x1920 Replace" at bounding box center [864, 342] width 189 height 67
click at [808, 360] on button "Replace" at bounding box center [796, 368] width 52 height 16
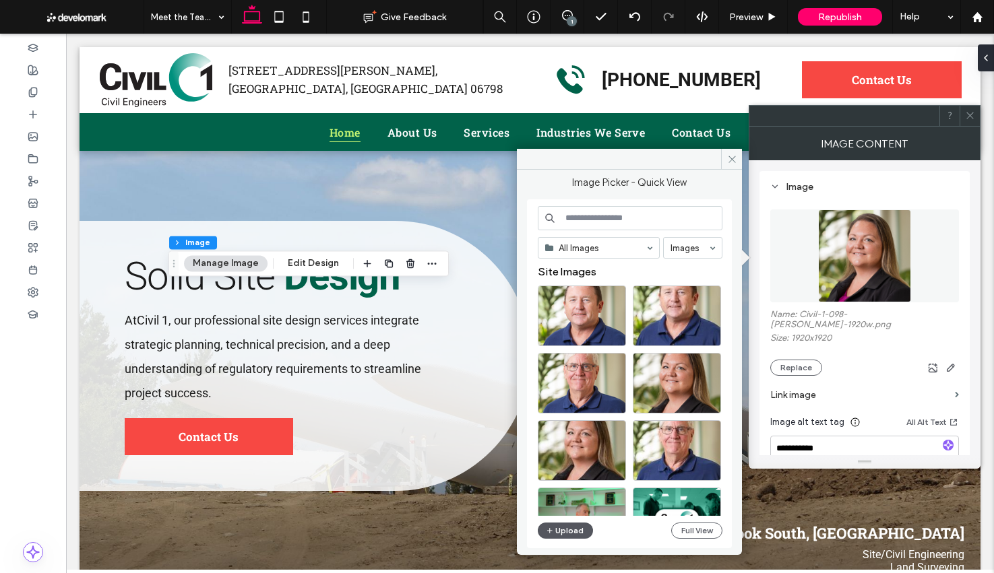
click at [571, 534] on button "Upload" at bounding box center [565, 531] width 55 height 16
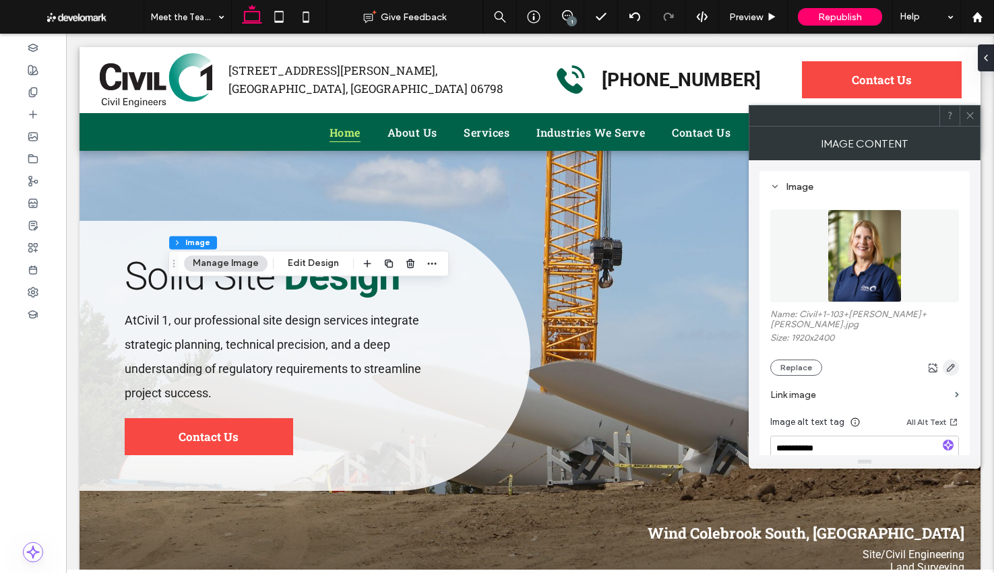
click at [951, 364] on use "button" at bounding box center [951, 368] width 8 height 8
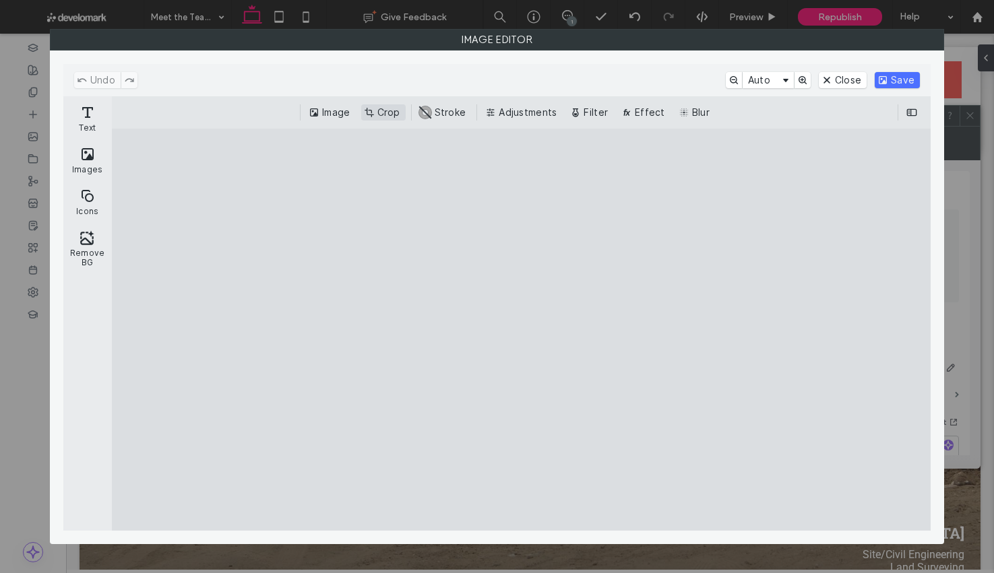
click at [381, 114] on button "Crop" at bounding box center [383, 112] width 44 height 16
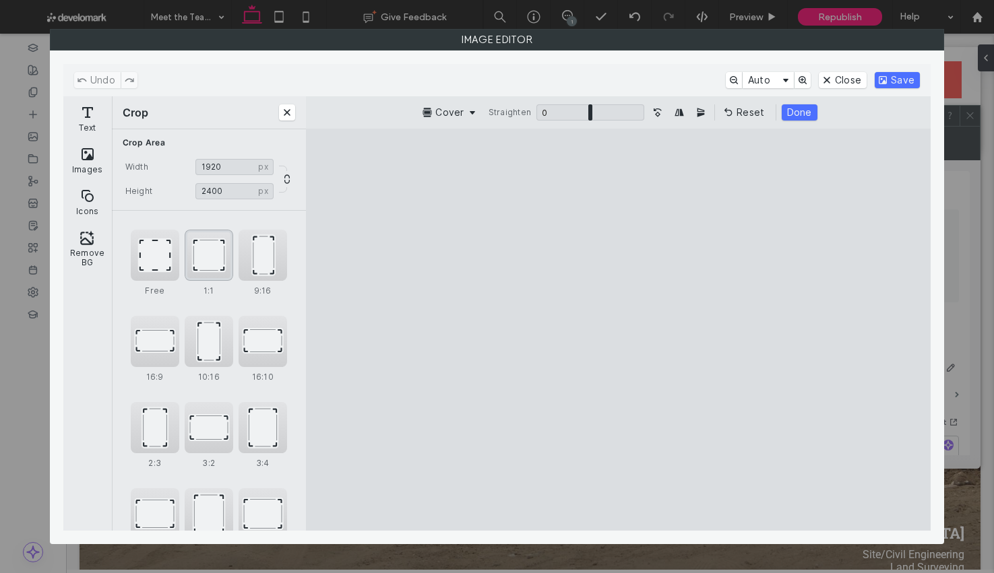
click at [220, 265] on div "1:1" at bounding box center [209, 255] width 49 height 51
type input "****"
click at [619, 329] on cesdk-canvas "Editor canvas" at bounding box center [619, 329] width 0 height 0
click at [776, 106] on div "Crop Straighten 0 * 0 Reset Done" at bounding box center [619, 112] width 604 height 16
click at [785, 108] on button "Done" at bounding box center [796, 112] width 36 height 16
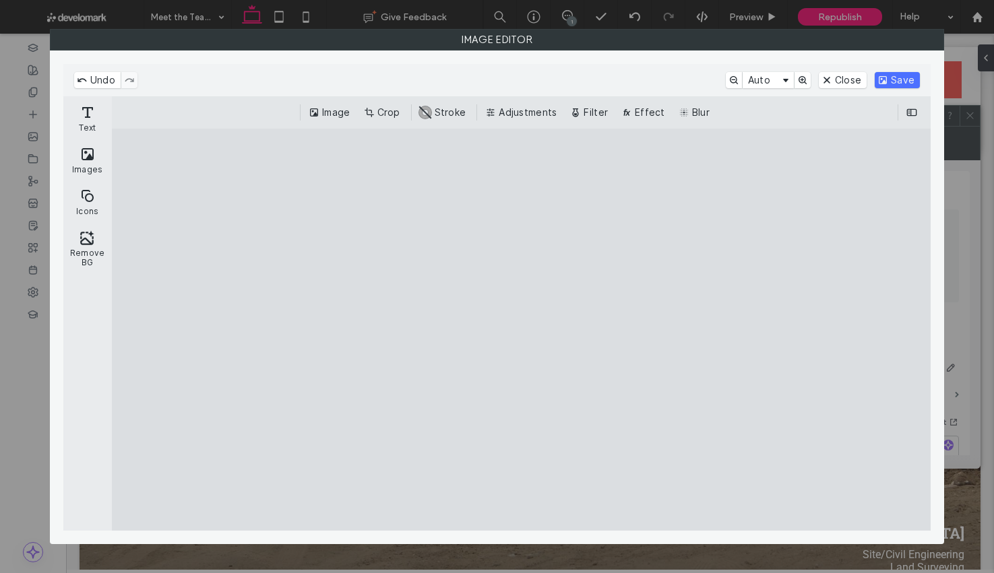
drag, startPoint x: 907, startPoint y: 82, endPoint x: 993, endPoint y: 206, distance: 151.0
click at [907, 82] on button "Save" at bounding box center [897, 80] width 45 height 16
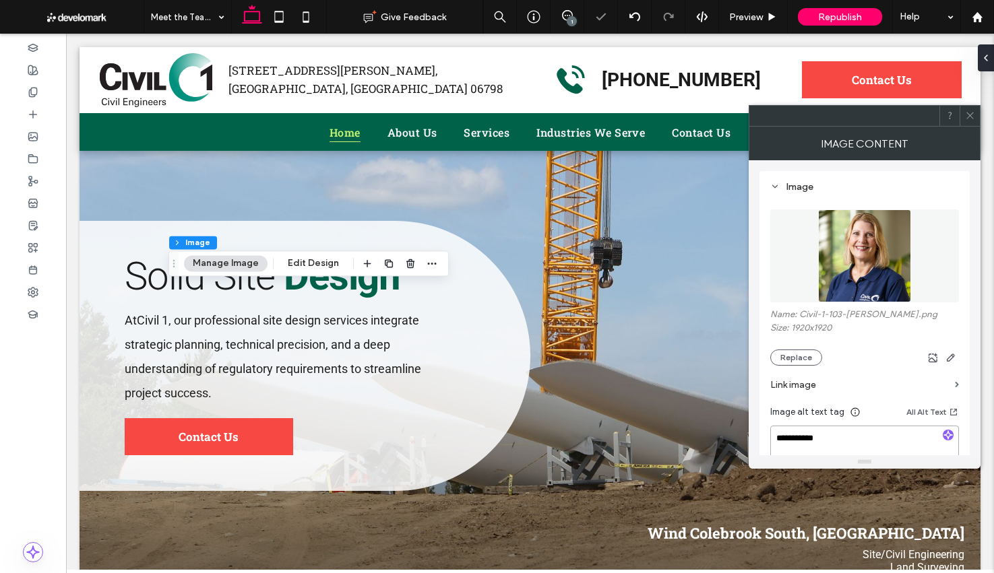
click at [852, 437] on textarea "**********" at bounding box center [864, 445] width 189 height 38
type textarea "**********"
click at [972, 112] on icon at bounding box center [970, 116] width 10 height 10
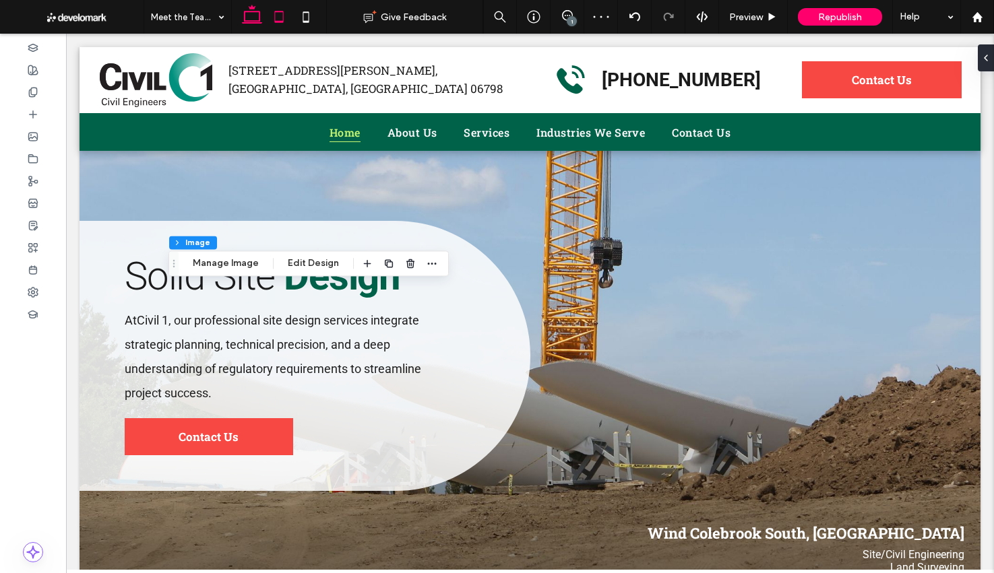
click at [284, 26] on icon at bounding box center [278, 16] width 27 height 27
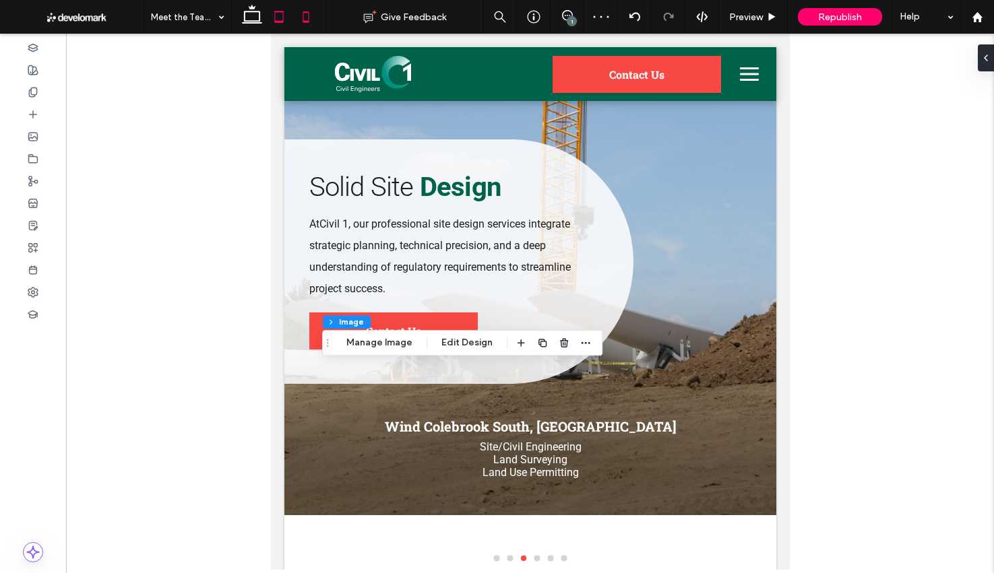
click at [315, 22] on icon at bounding box center [305, 16] width 27 height 27
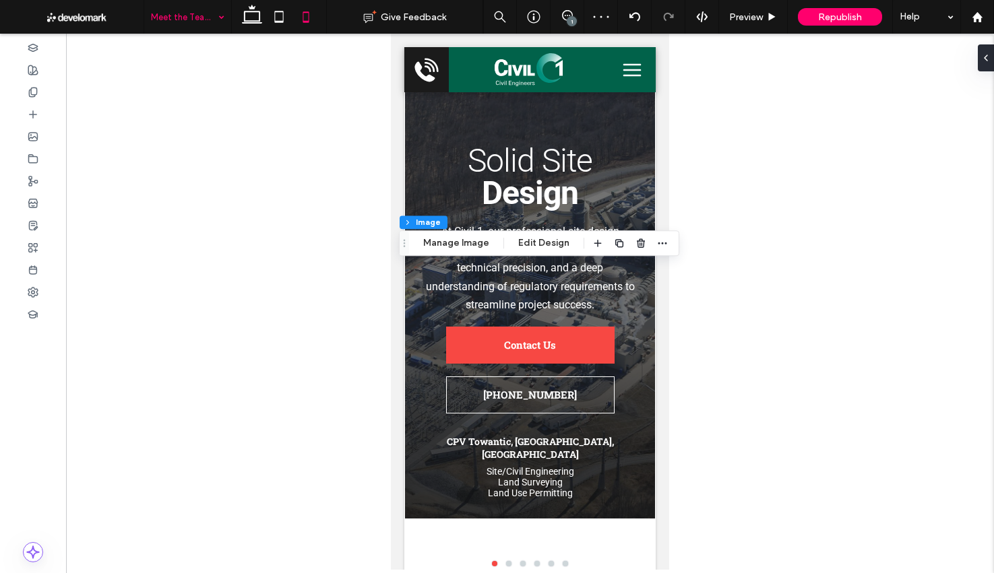
drag, startPoint x: 249, startPoint y: 8, endPoint x: 172, endPoint y: 31, distance: 80.2
click at [249, 8] on use at bounding box center [252, 14] width 20 height 19
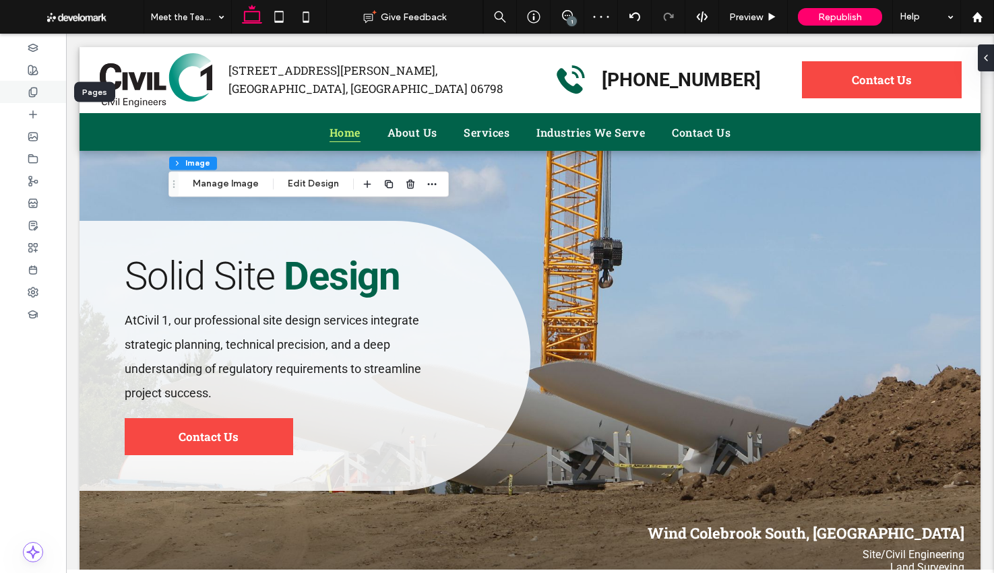
click at [36, 97] on icon at bounding box center [33, 92] width 11 height 11
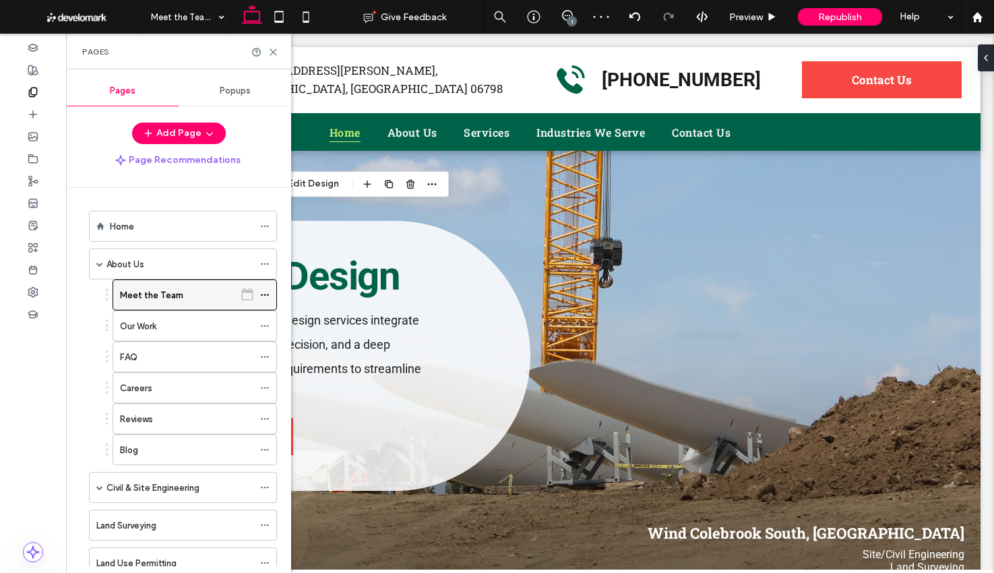
click at [265, 294] on icon at bounding box center [264, 294] width 9 height 9
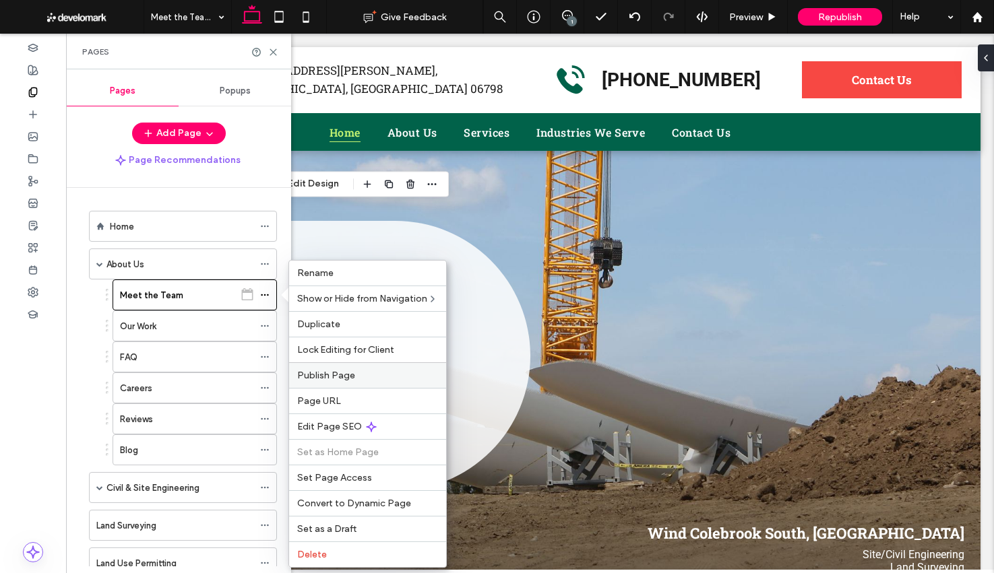
click at [375, 373] on label "Publish Page" at bounding box center [367, 375] width 141 height 11
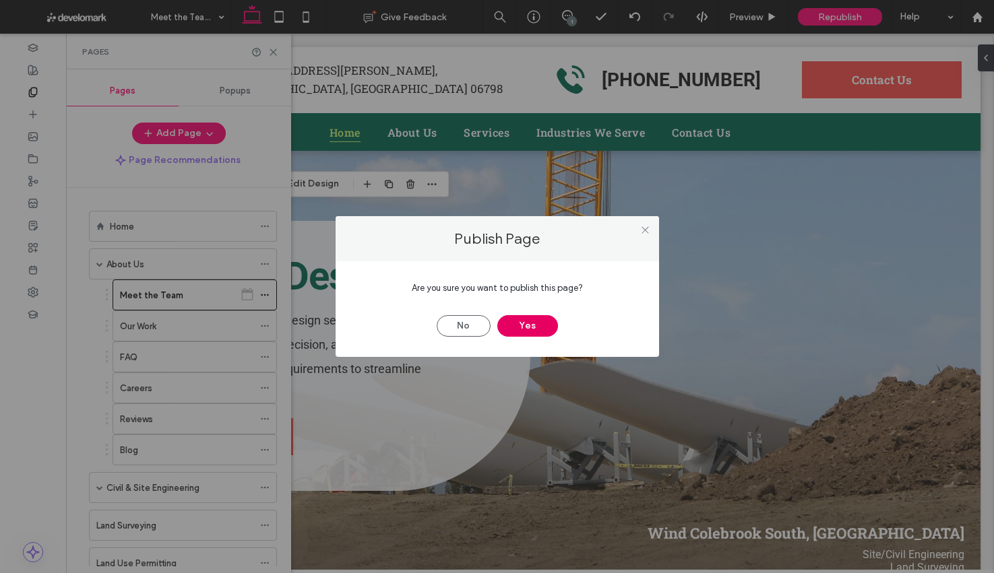
click at [519, 326] on button "Yes" at bounding box center [527, 326] width 61 height 22
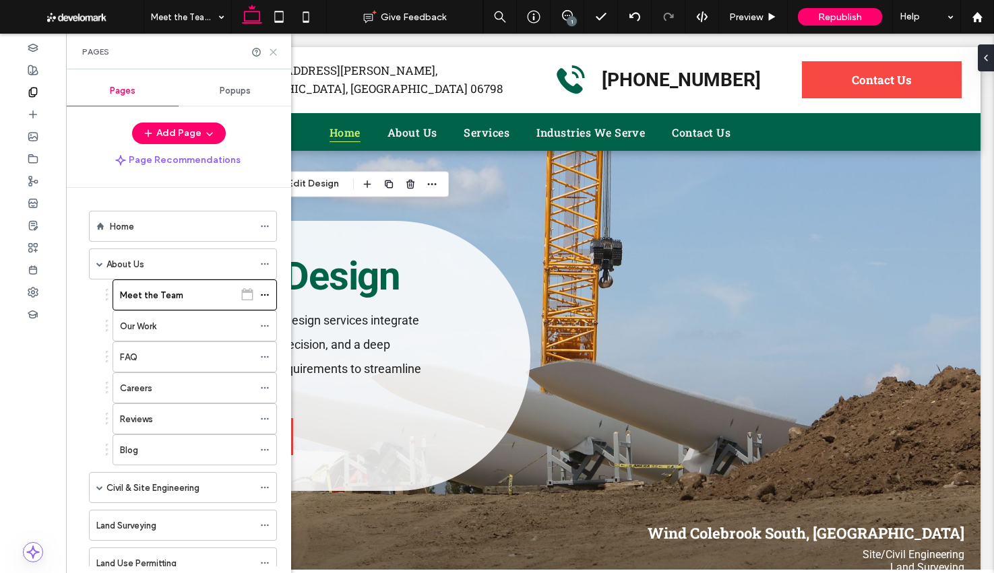
click at [277, 53] on icon at bounding box center [273, 52] width 10 height 10
